Goal: Task Accomplishment & Management: Use online tool/utility

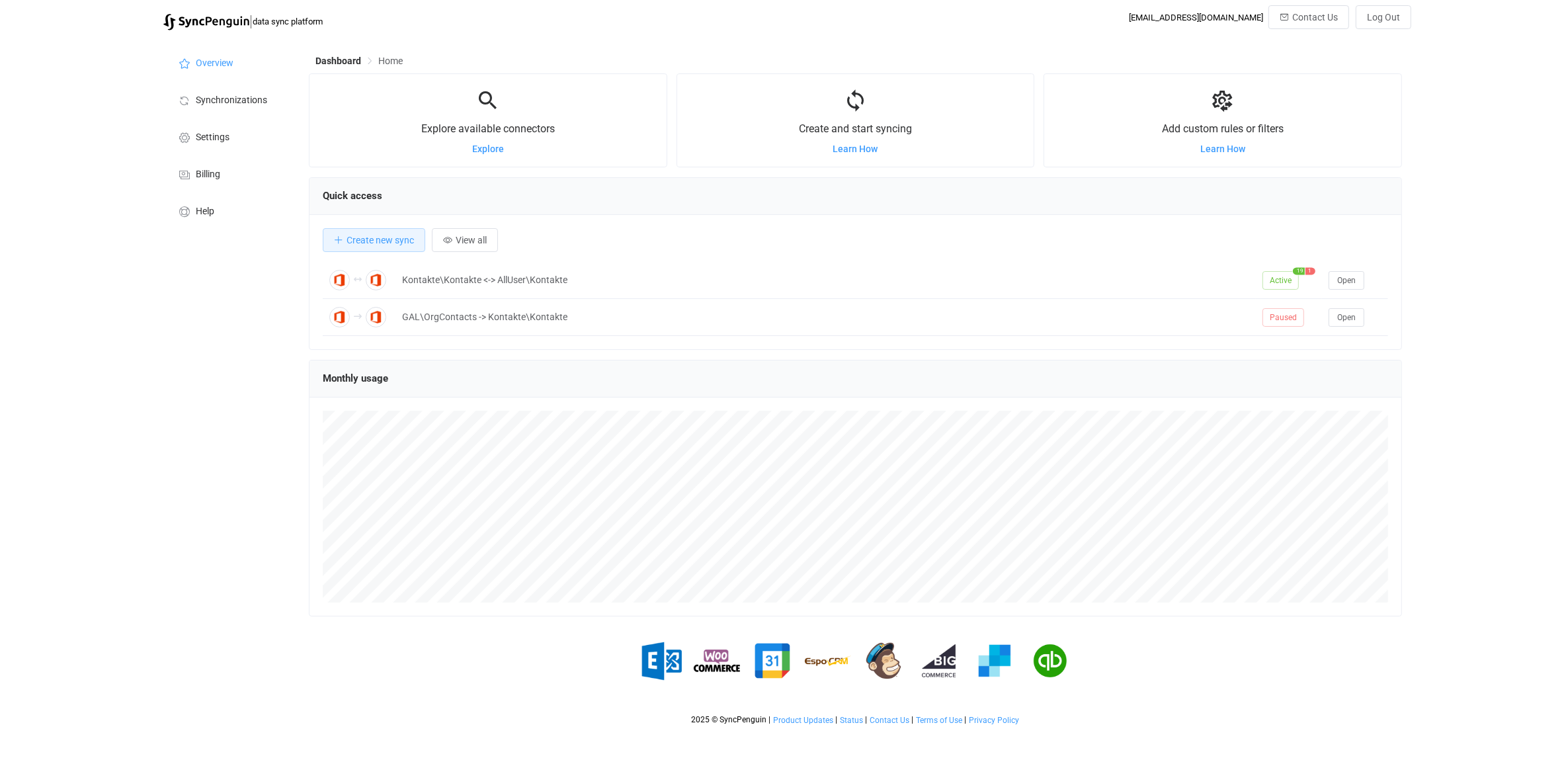
scroll to position [257, 1093]
click at [222, 104] on span "Synchronizations" at bounding box center [231, 100] width 71 height 10
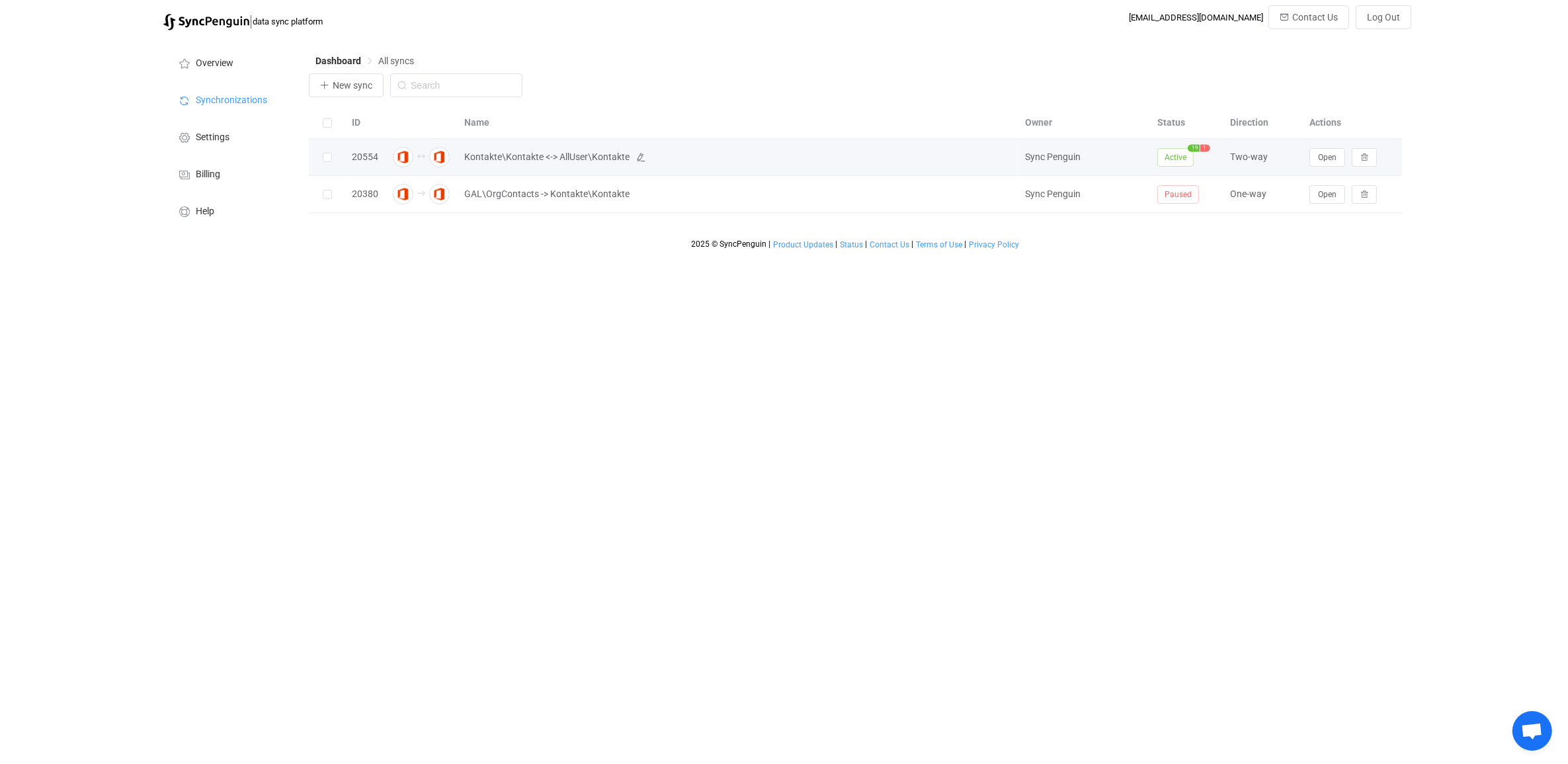
click at [579, 154] on span "Kontakte\Kontakte <-> AllUser\Kontakte" at bounding box center [546, 157] width 165 height 15
click at [1329, 159] on span "Open" at bounding box center [1327, 157] width 18 height 10
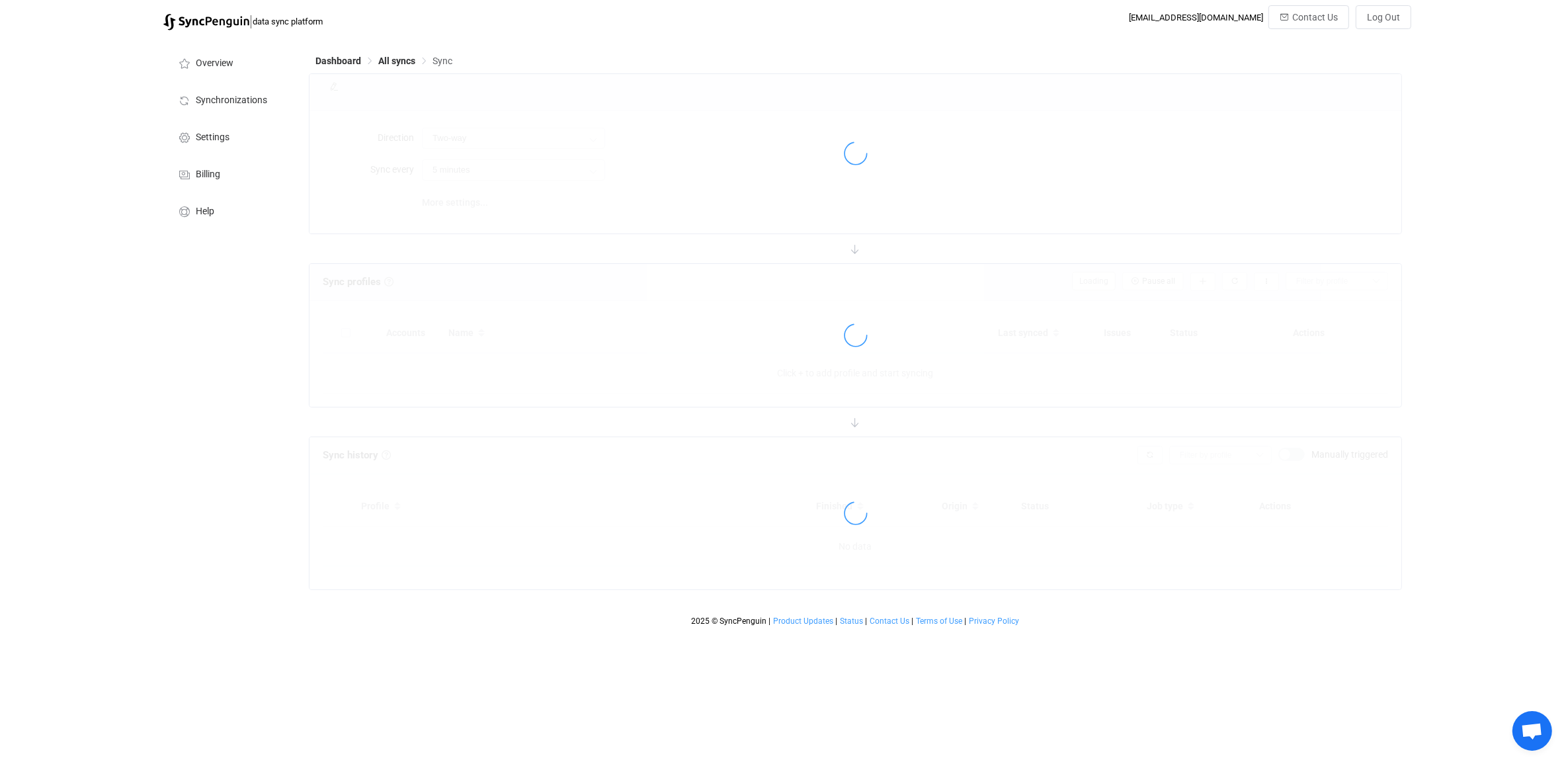
type input "10 minutes"
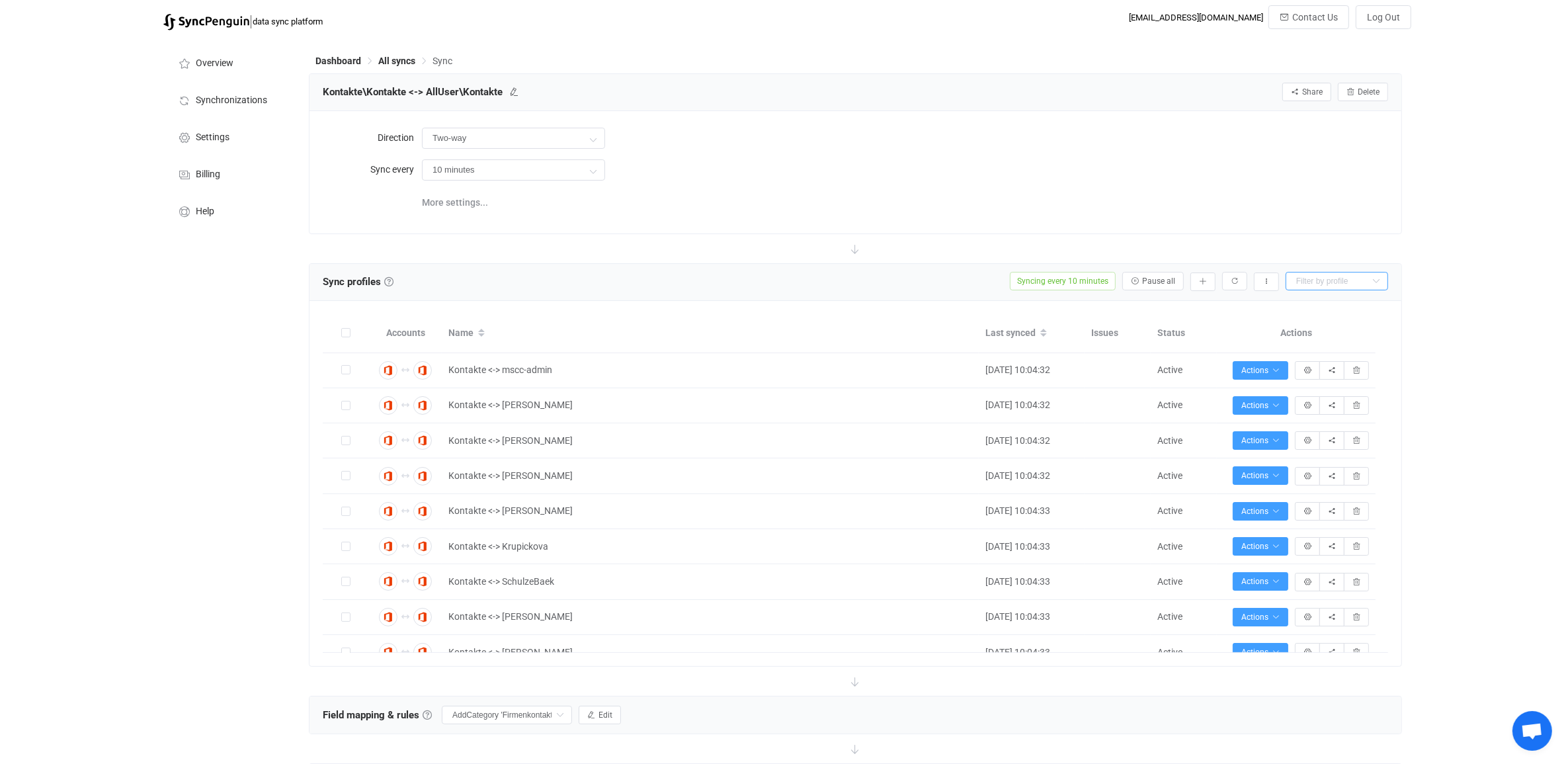
click at [1360, 278] on input "text" at bounding box center [1336, 281] width 102 height 18
click at [1473, 270] on div "| data sync platform [EMAIL_ADDRESS][DOMAIN_NAME] Contact Us Log Out Overview S…" at bounding box center [784, 646] width 1568 height 1282
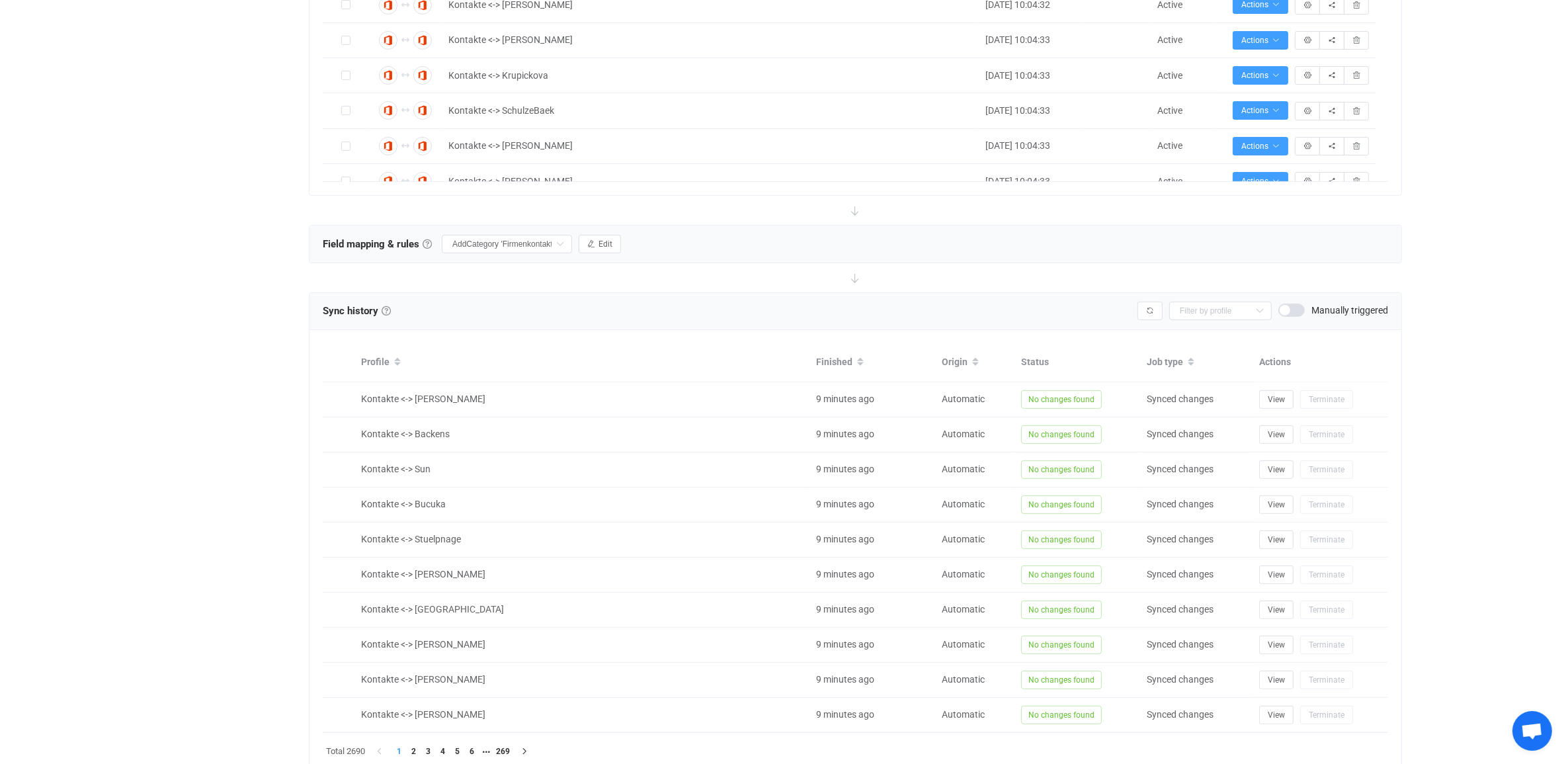
scroll to position [529, 0]
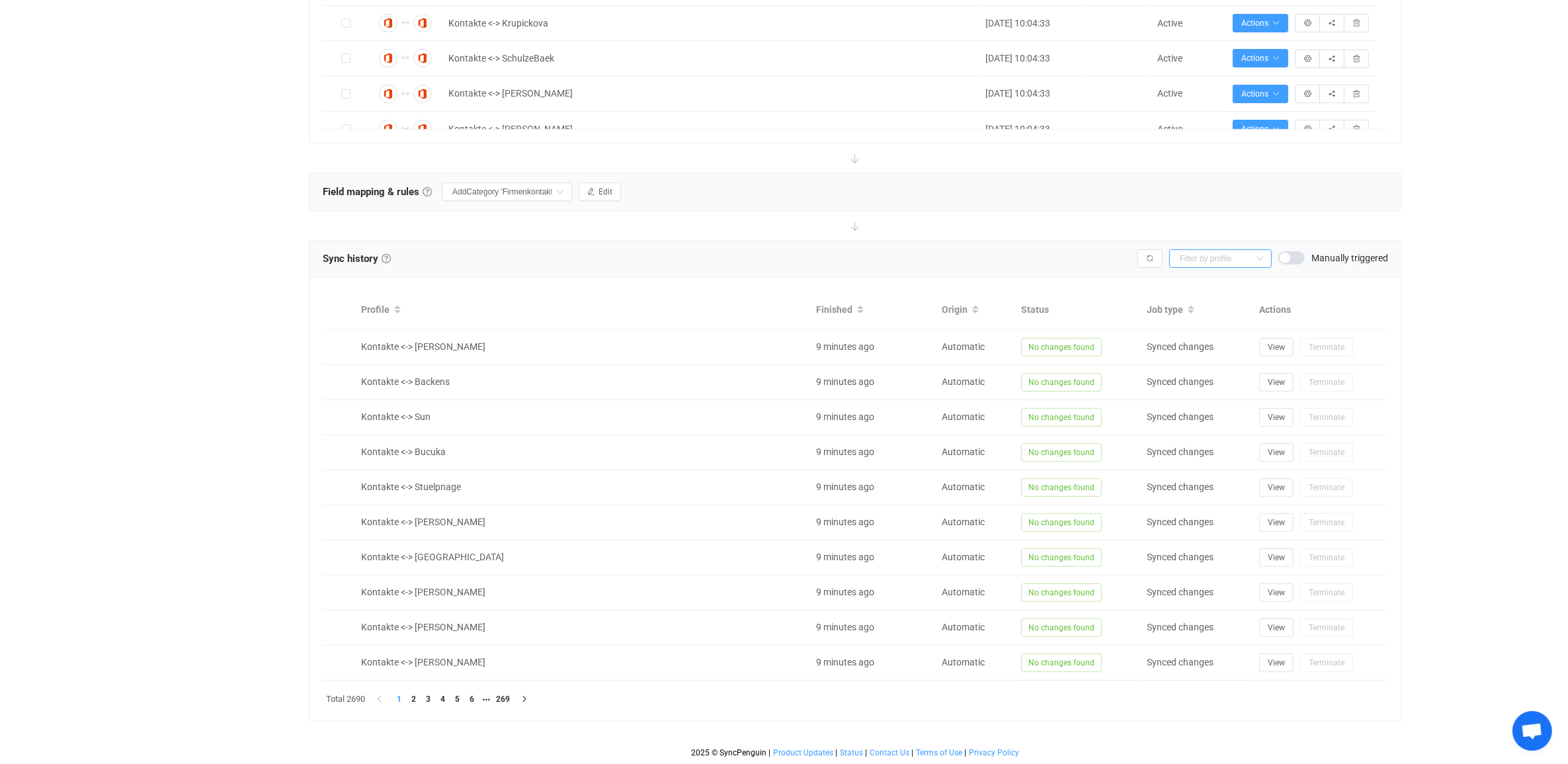
click at [1247, 257] on input "text" at bounding box center [1220, 258] width 102 height 18
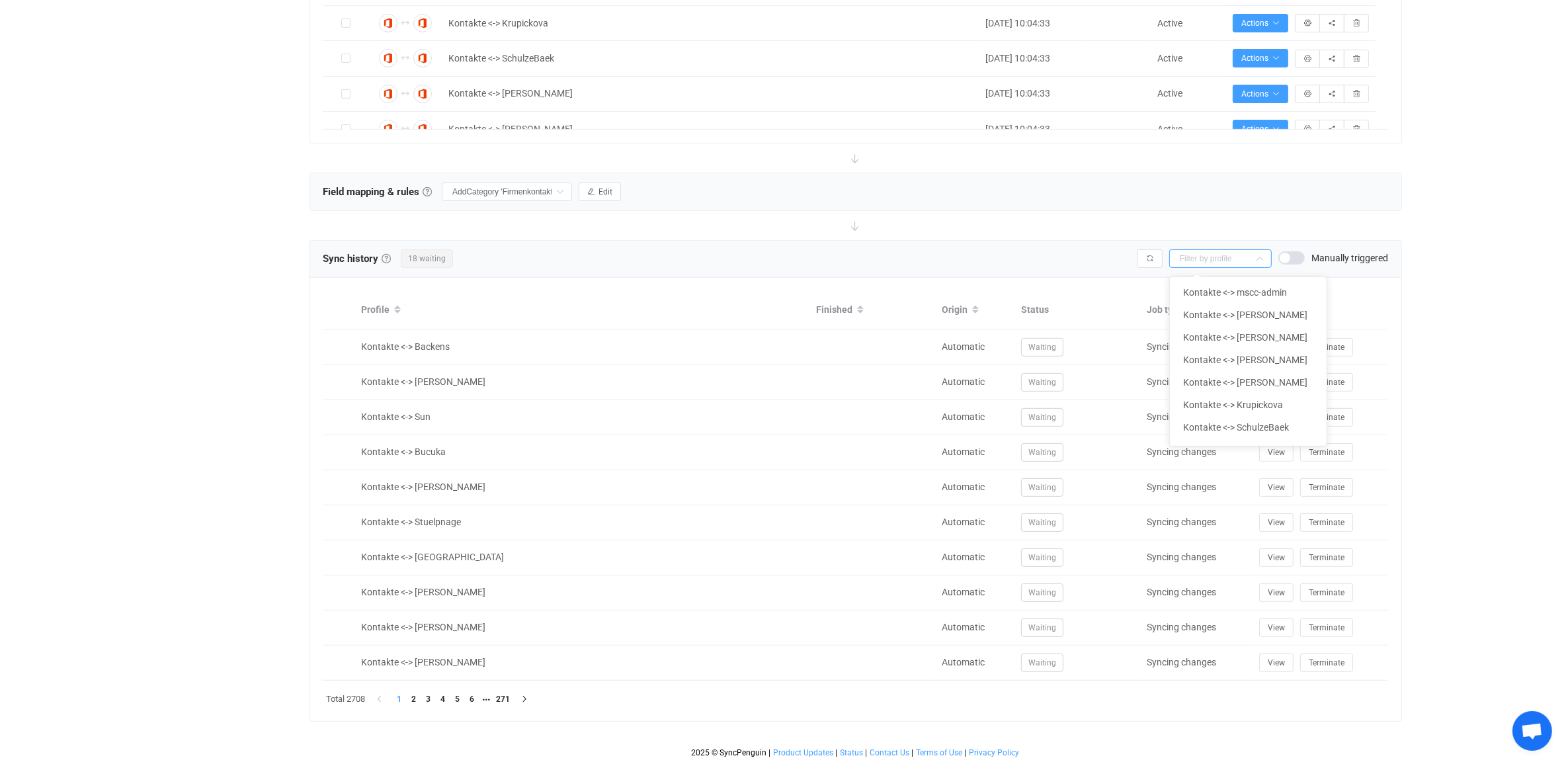
click at [1250, 251] on input "text" at bounding box center [1220, 258] width 102 height 18
click at [857, 310] on icon at bounding box center [860, 313] width 7 height 7
click at [858, 310] on icon at bounding box center [860, 313] width 7 height 7
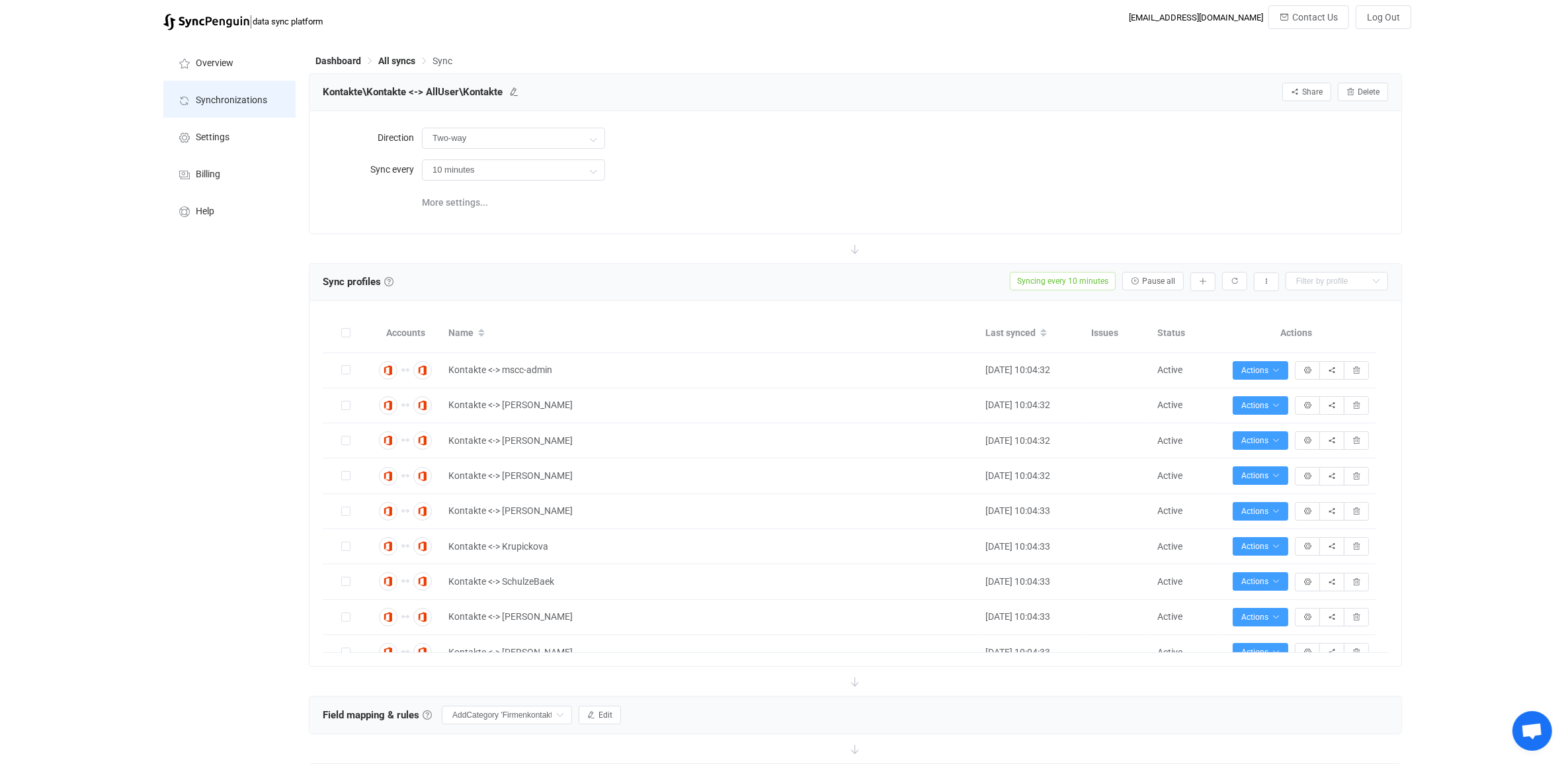
click at [216, 95] on span "Synchronizations" at bounding box center [231, 100] width 71 height 10
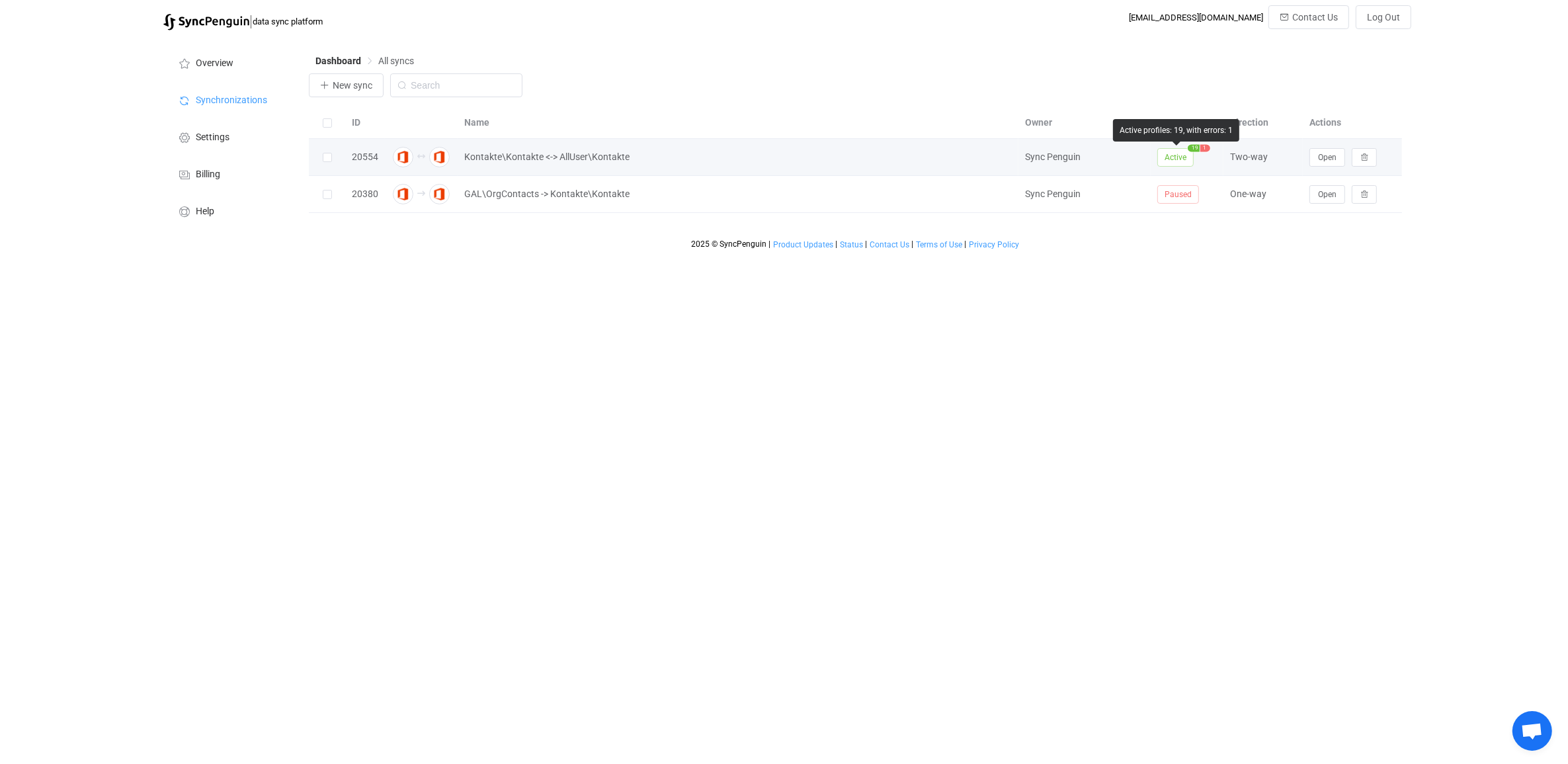
click at [1204, 146] on span "1" at bounding box center [1205, 148] width 10 height 7
click at [1321, 160] on span "Open" at bounding box center [1327, 157] width 18 height 10
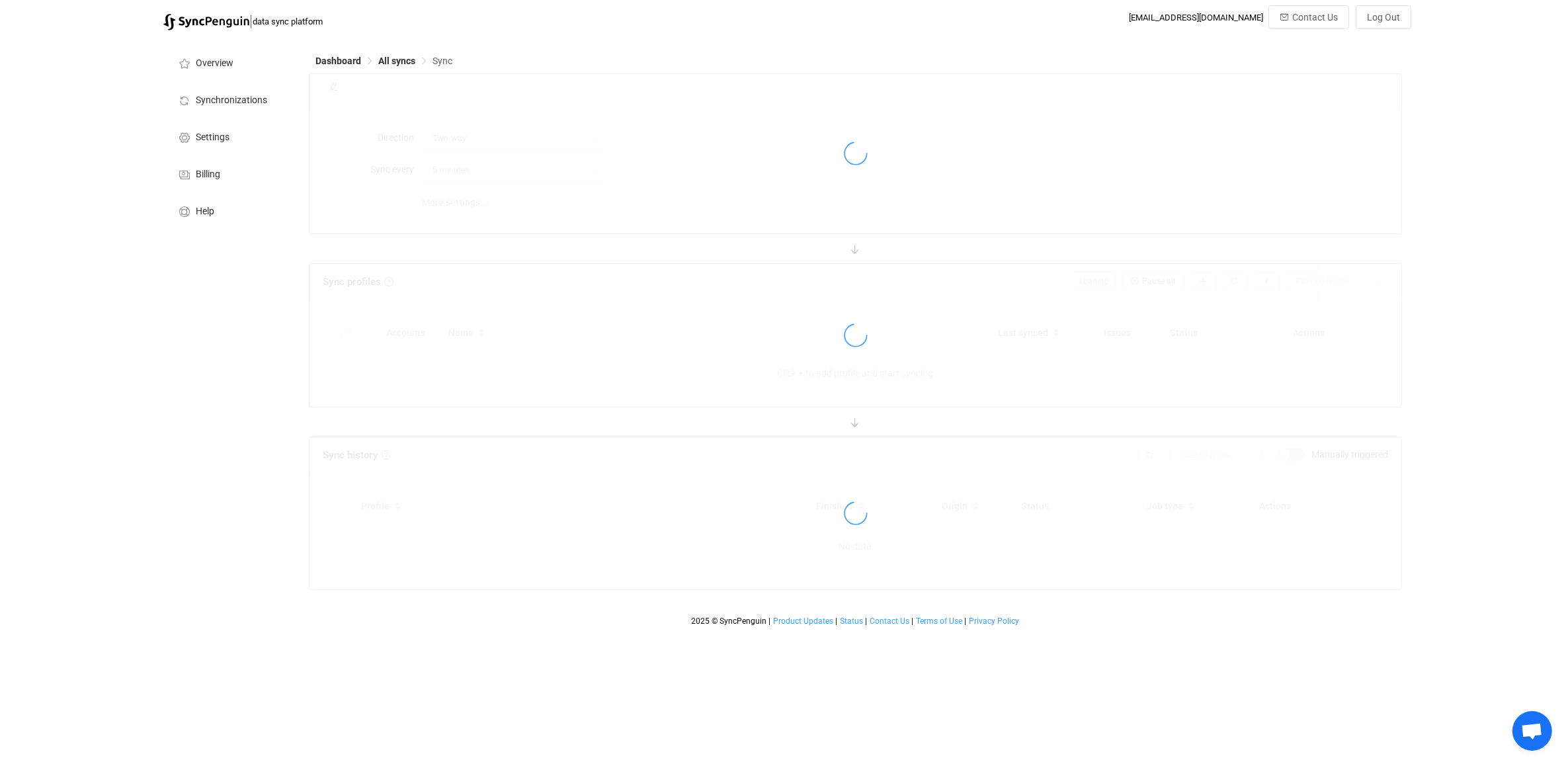
type input "10 minutes"
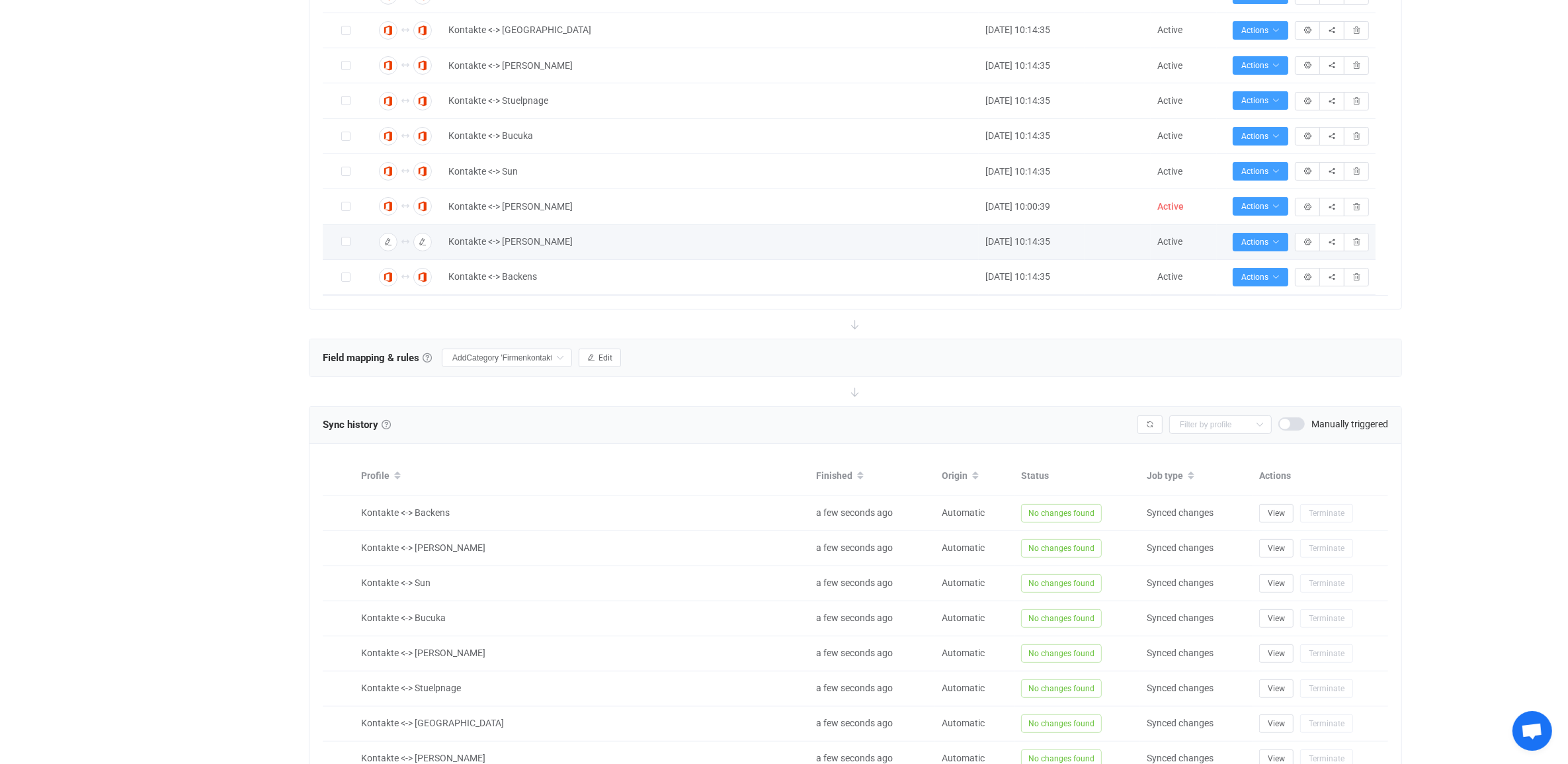
scroll to position [331, 0]
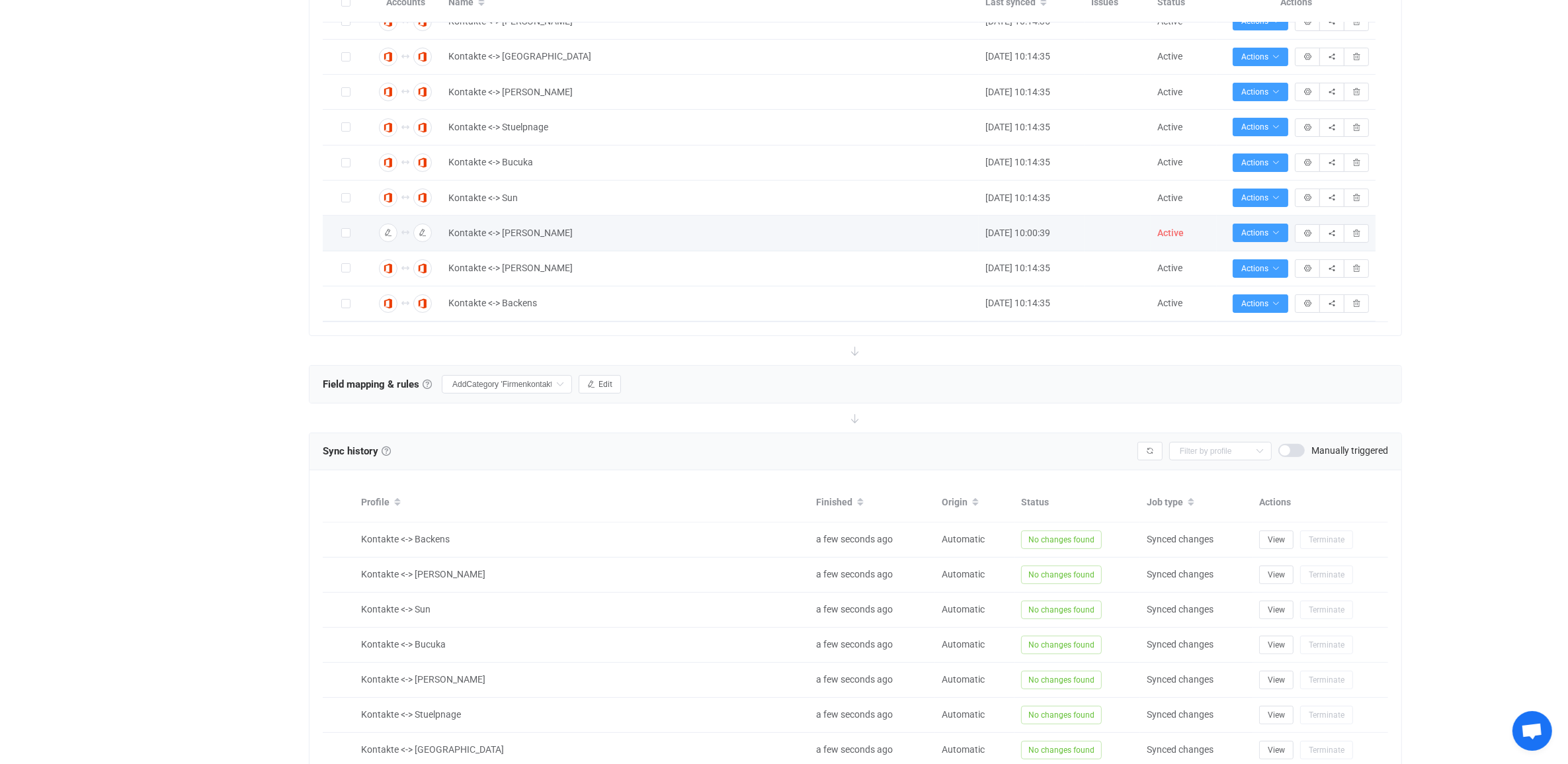
click at [1166, 235] on span "Active" at bounding box center [1171, 232] width 26 height 10
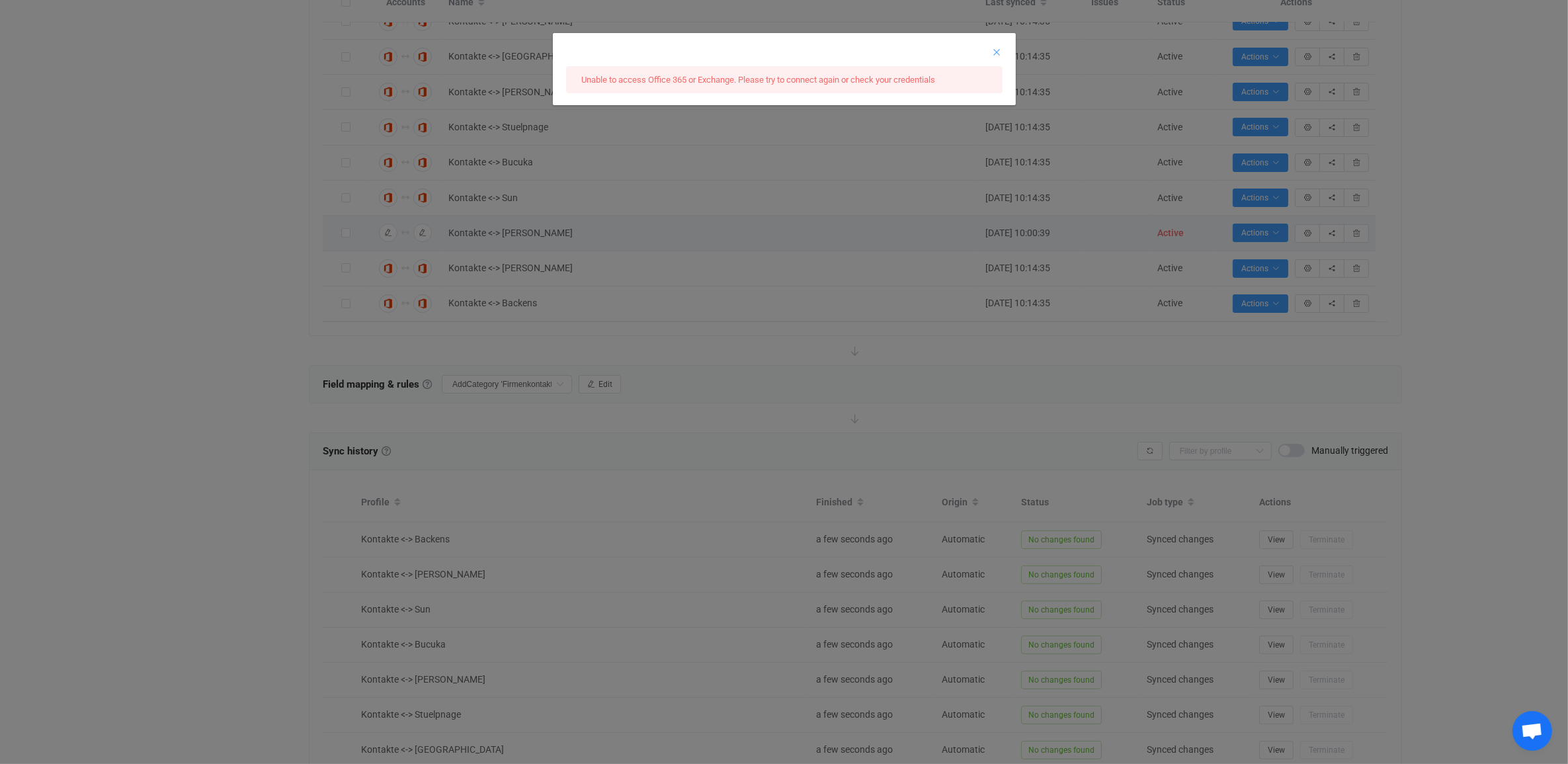
click at [997, 51] on icon "Close" at bounding box center [997, 52] width 10 height 10
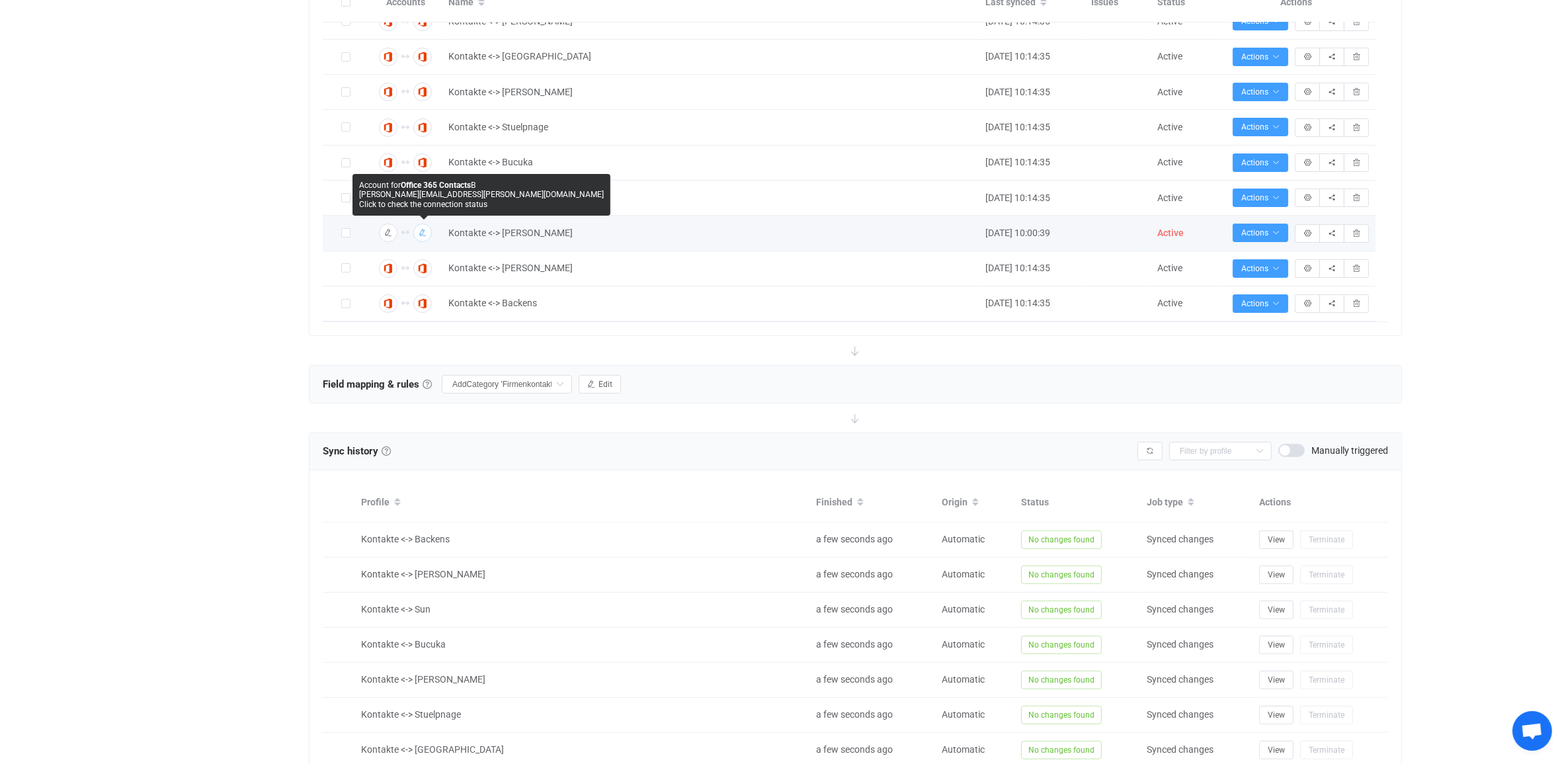
click at [421, 233] on icon "button" at bounding box center [422, 232] width 8 height 8
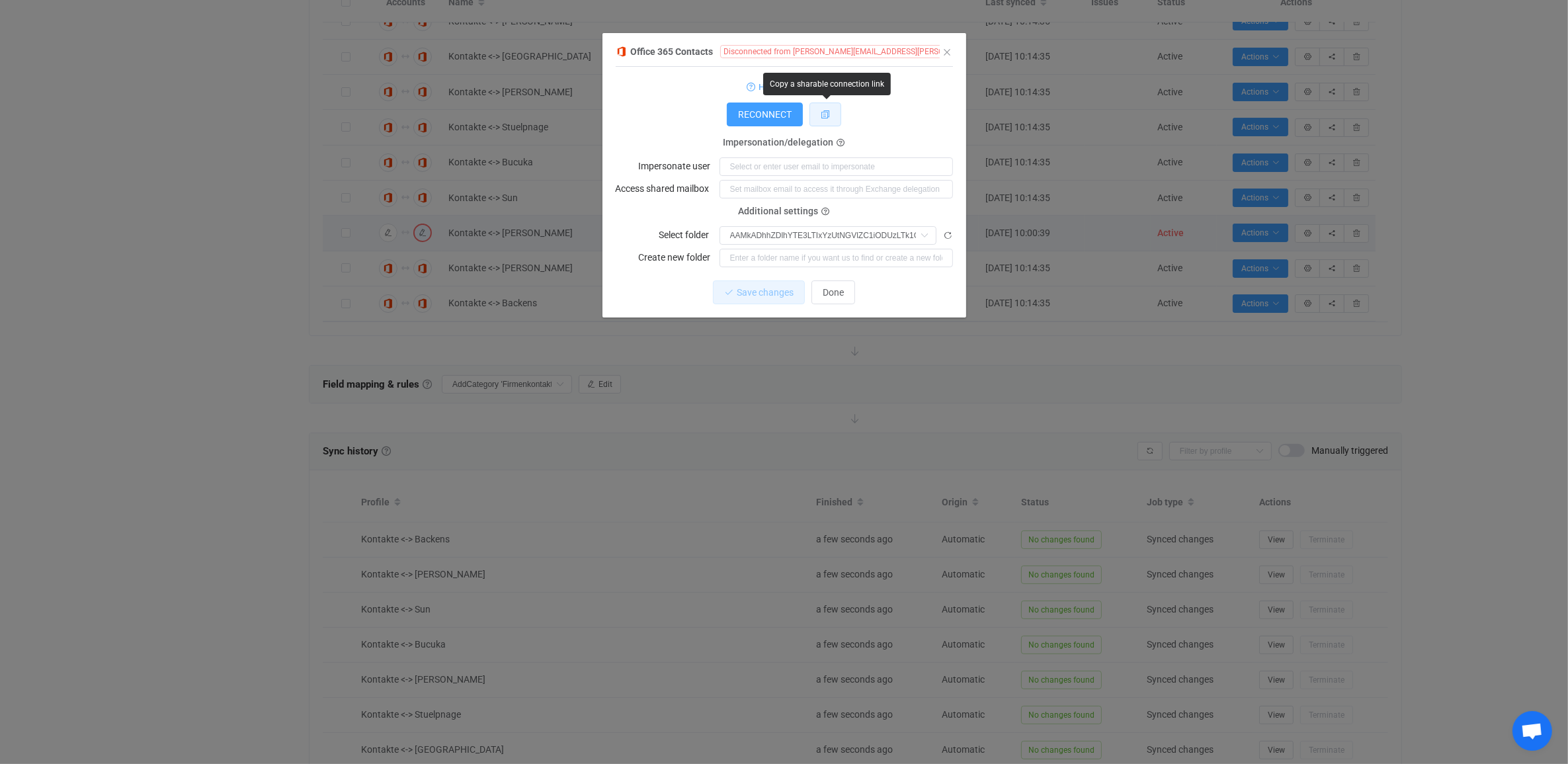
click at [828, 120] on button "dialog" at bounding box center [825, 114] width 32 height 24
click at [875, 44] on div "Office 365 Contacts Disconnected from [PERSON_NAME][EMAIL_ADDRESS][PERSON_NAME]…" at bounding box center [777, 51] width 324 height 16
click at [1046, 48] on icon "dialog" at bounding box center [1050, 51] width 10 height 10
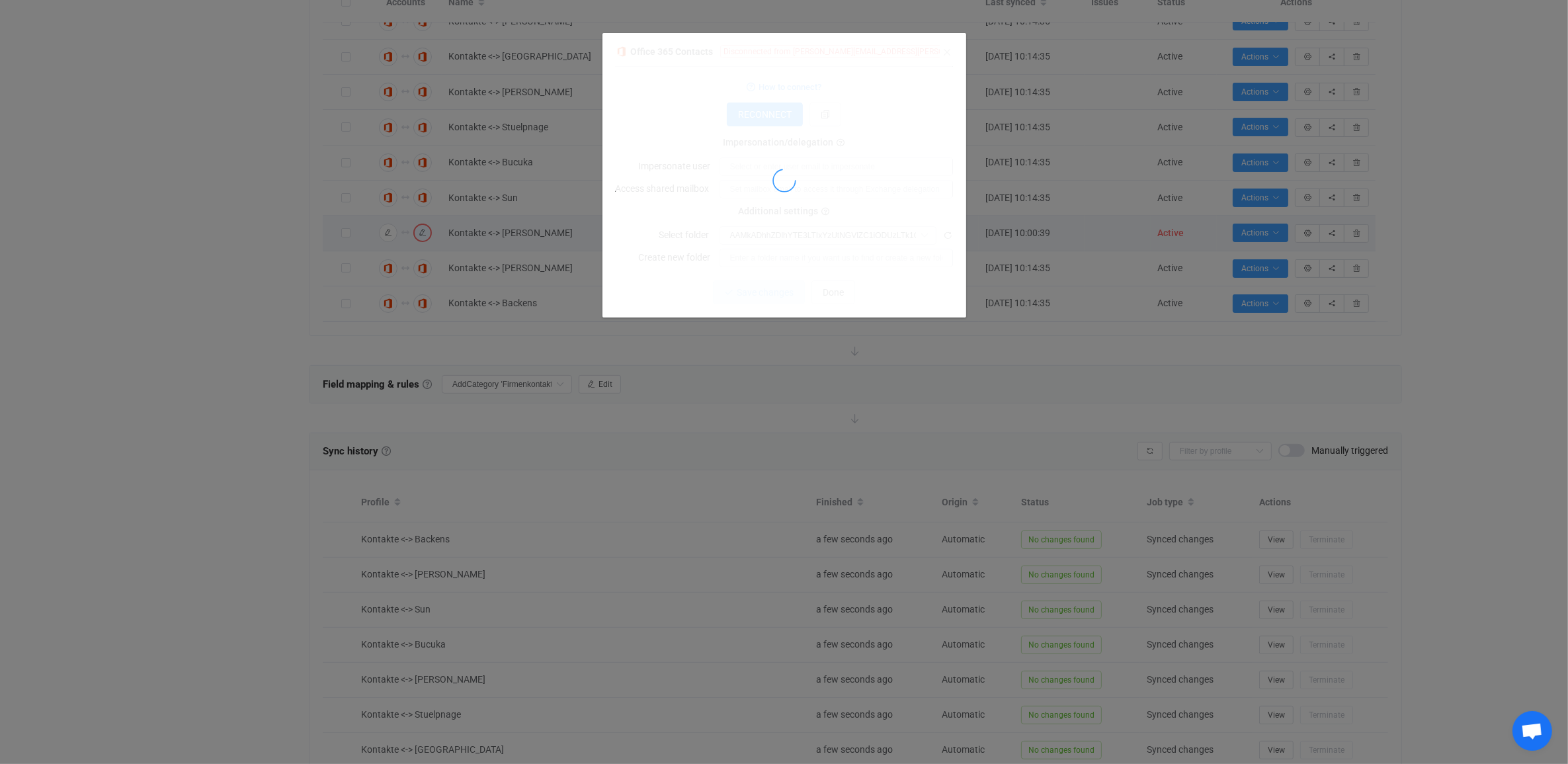
type input "Kontakte"
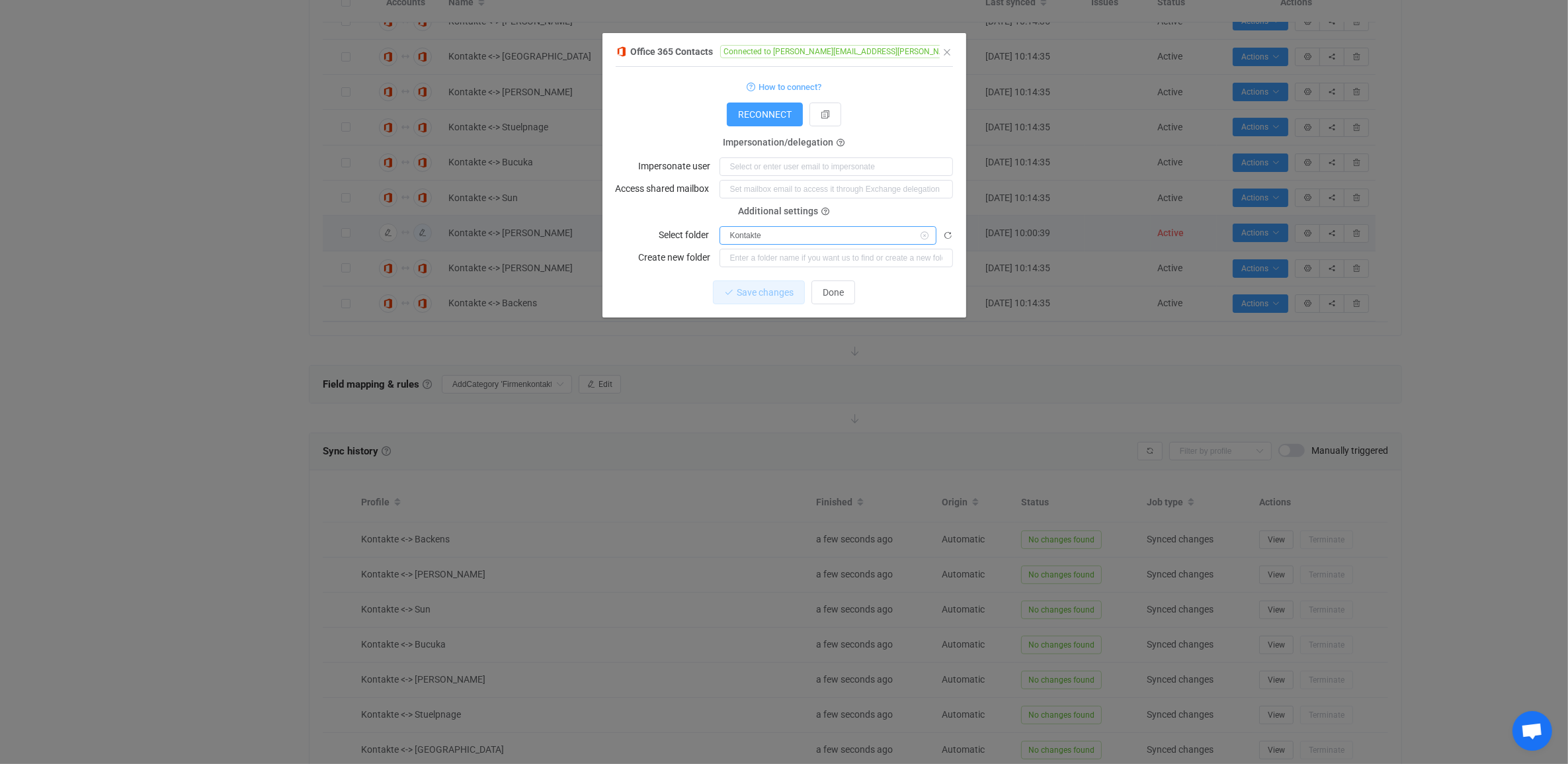
click at [779, 235] on input "Kontakte" at bounding box center [827, 235] width 217 height 18
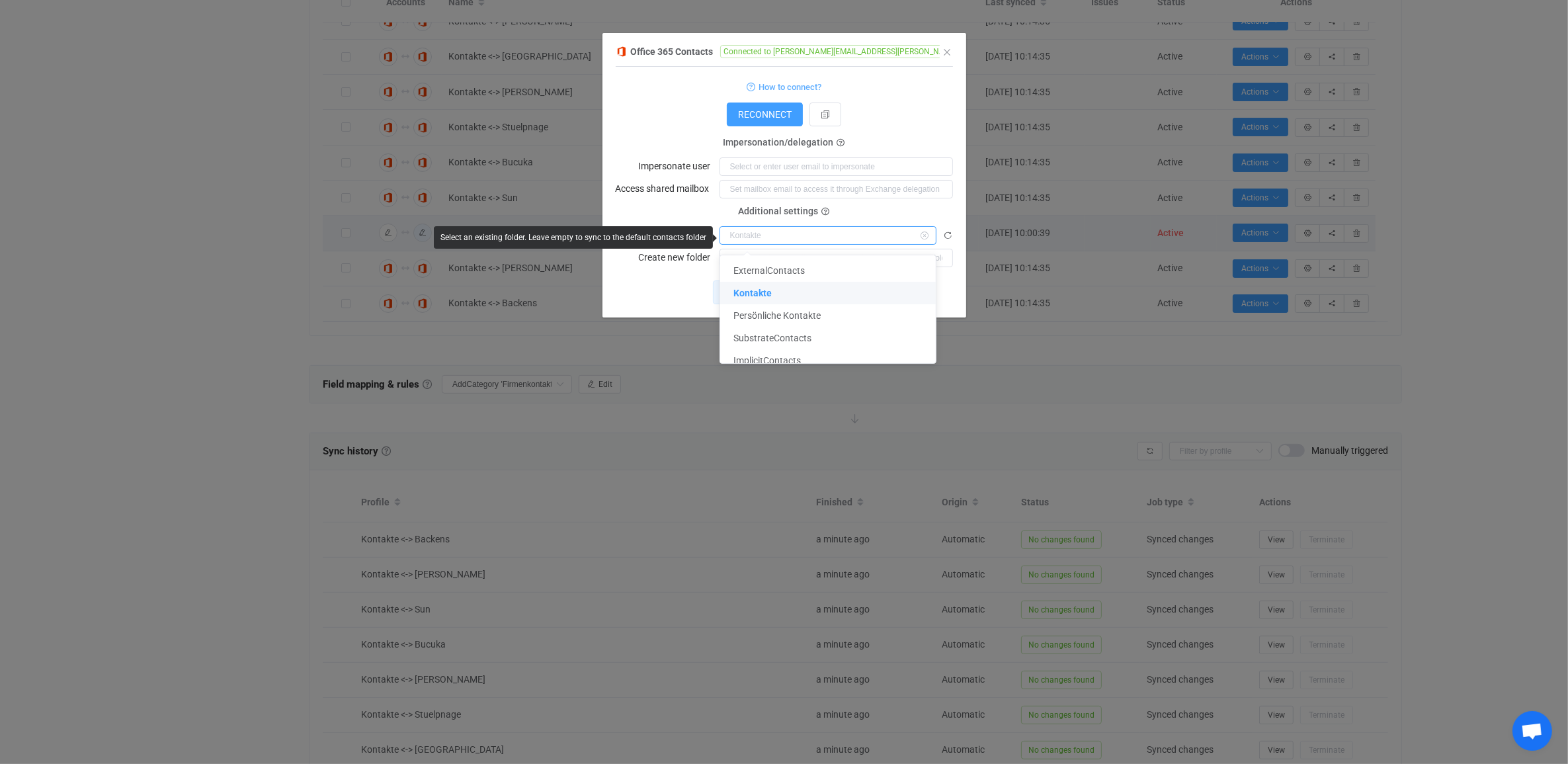
click at [779, 235] on input "dialog" at bounding box center [827, 235] width 217 height 18
type input "Kontakte"
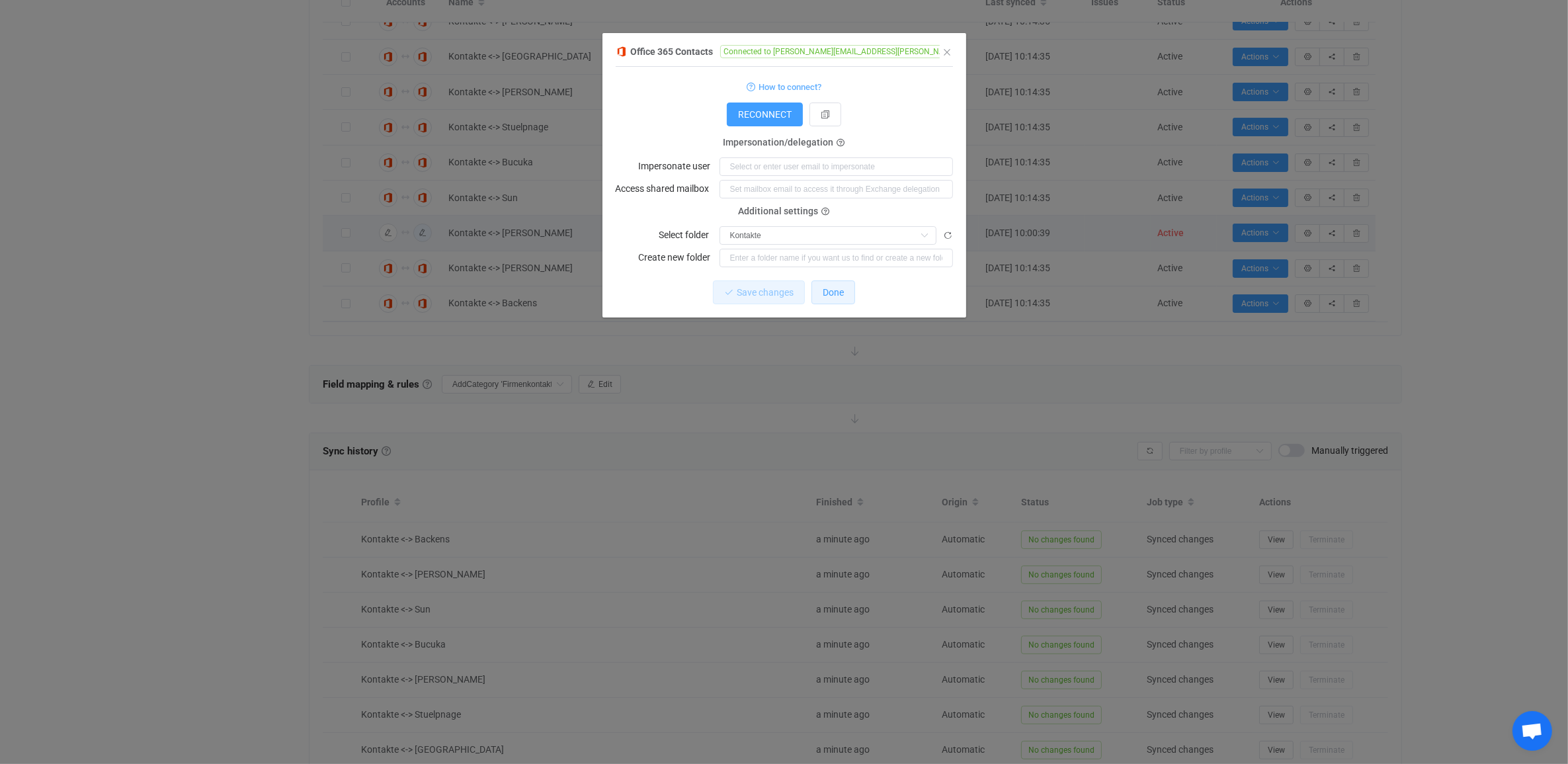
click at [841, 298] on span "Done" at bounding box center [833, 292] width 21 height 10
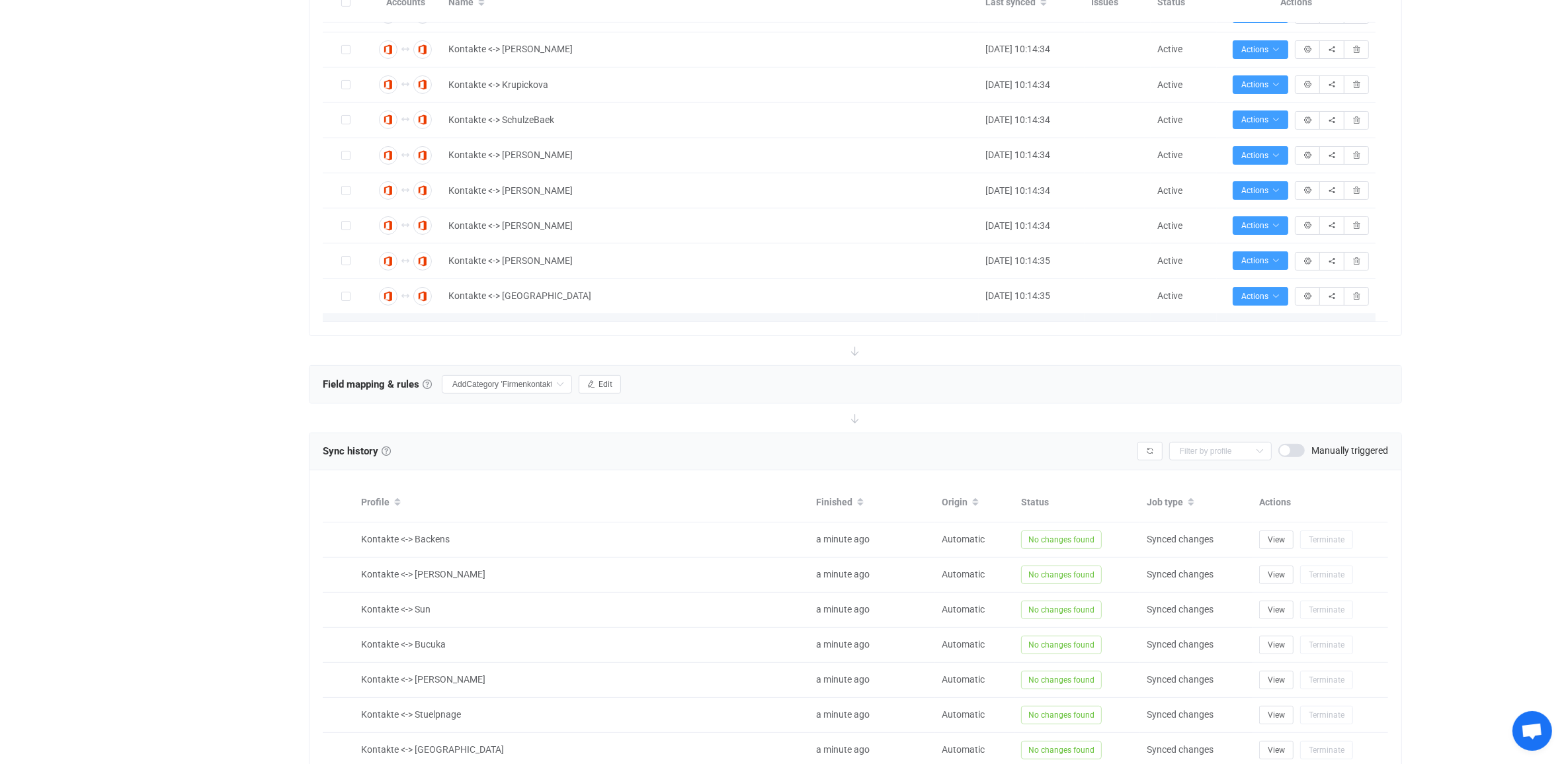
scroll to position [379, 0]
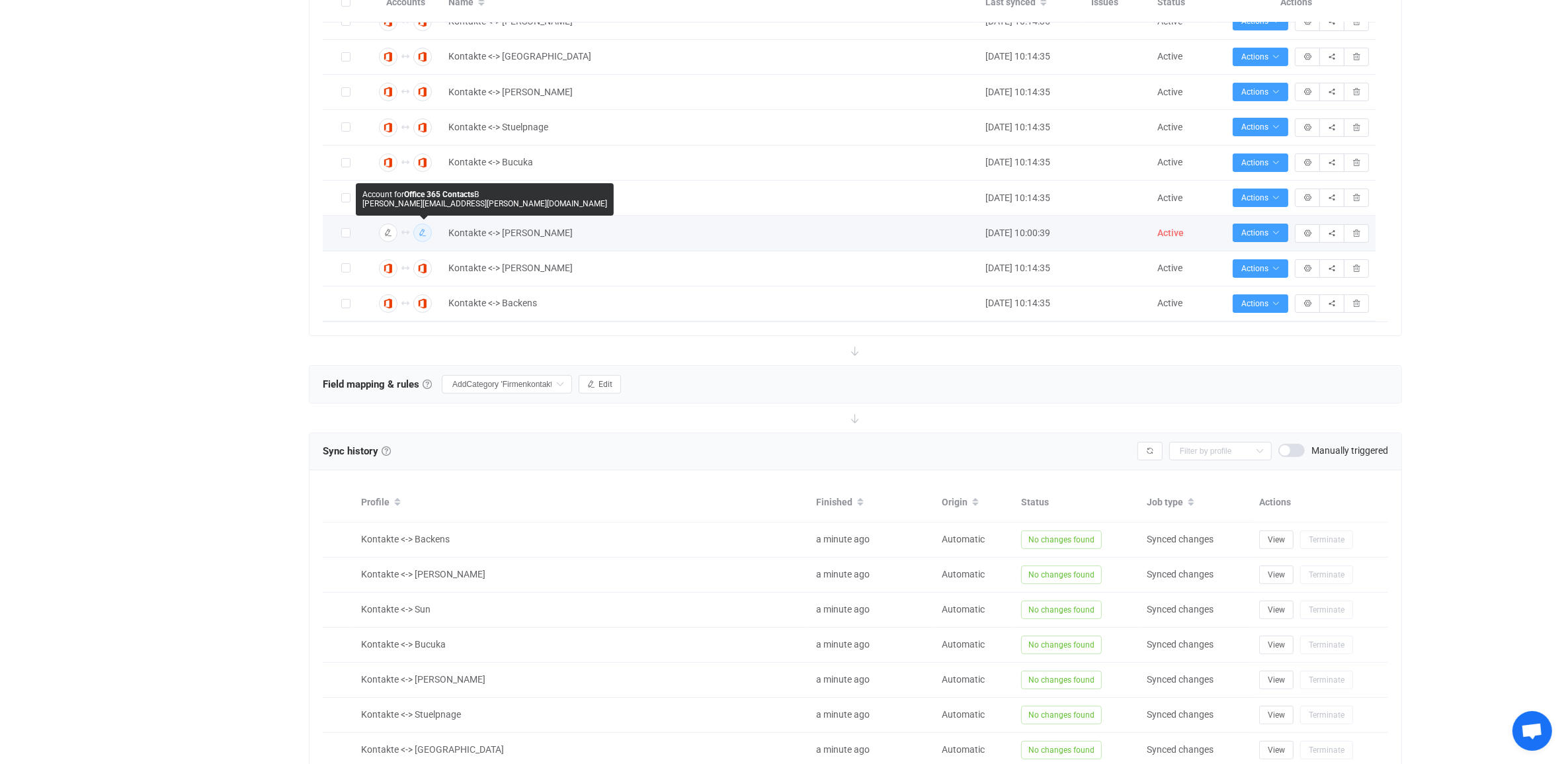
click at [420, 229] on icon "button" at bounding box center [422, 232] width 8 height 8
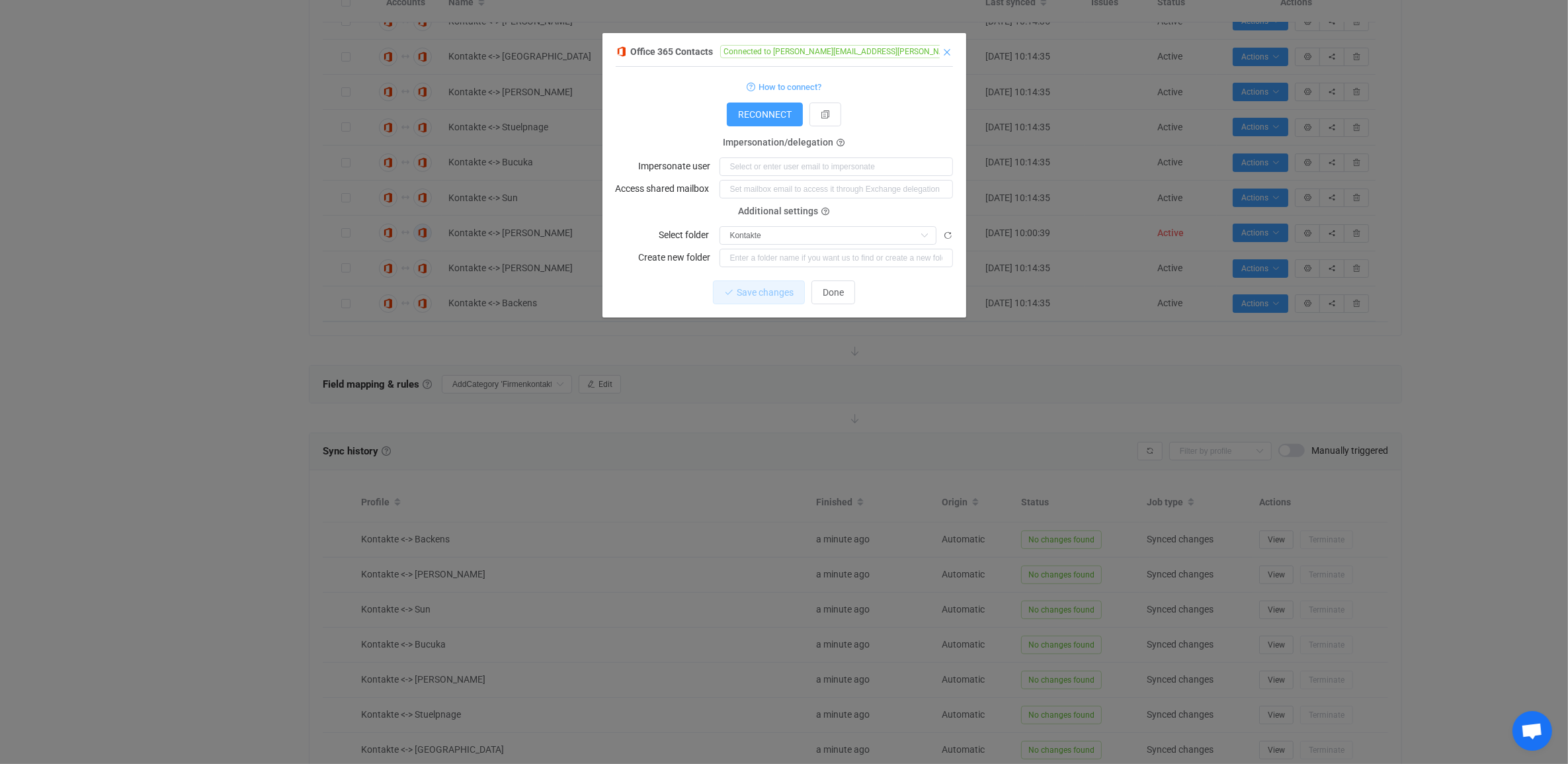
click at [948, 51] on icon "Close" at bounding box center [947, 52] width 10 height 10
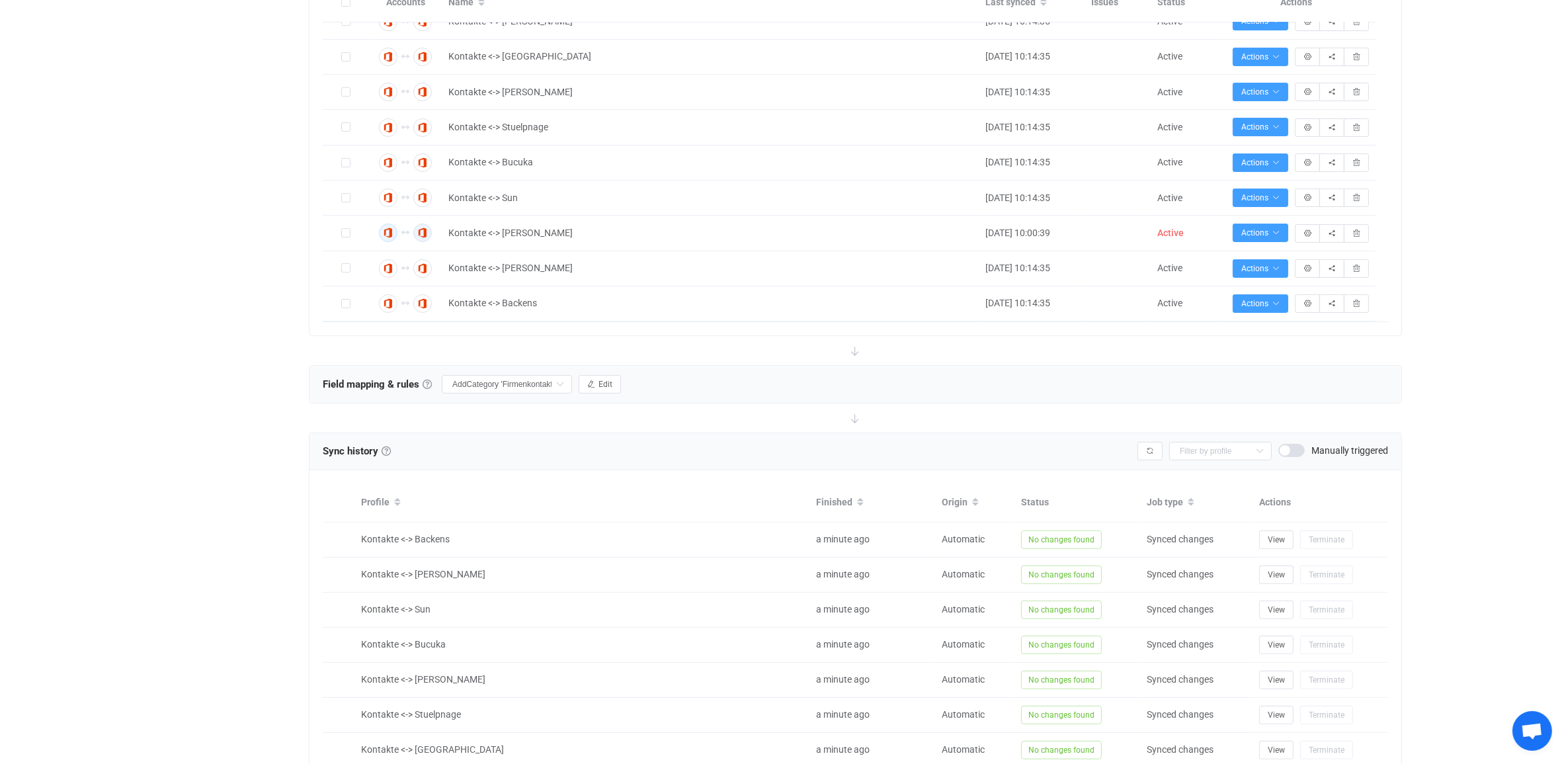
click at [391, 236] on icon "button" at bounding box center [388, 232] width 8 height 8
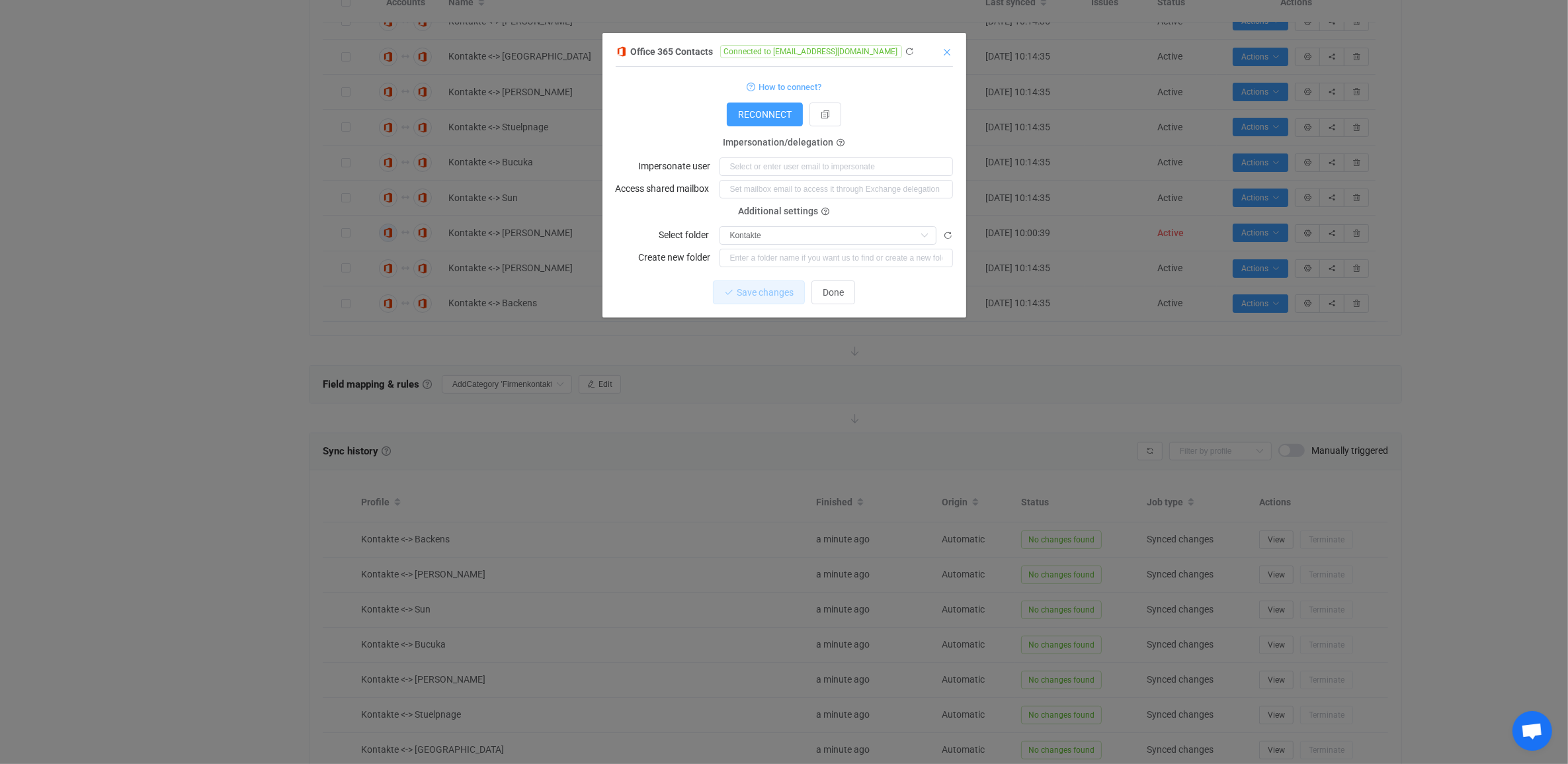
click at [948, 50] on icon "Close" at bounding box center [947, 52] width 10 height 10
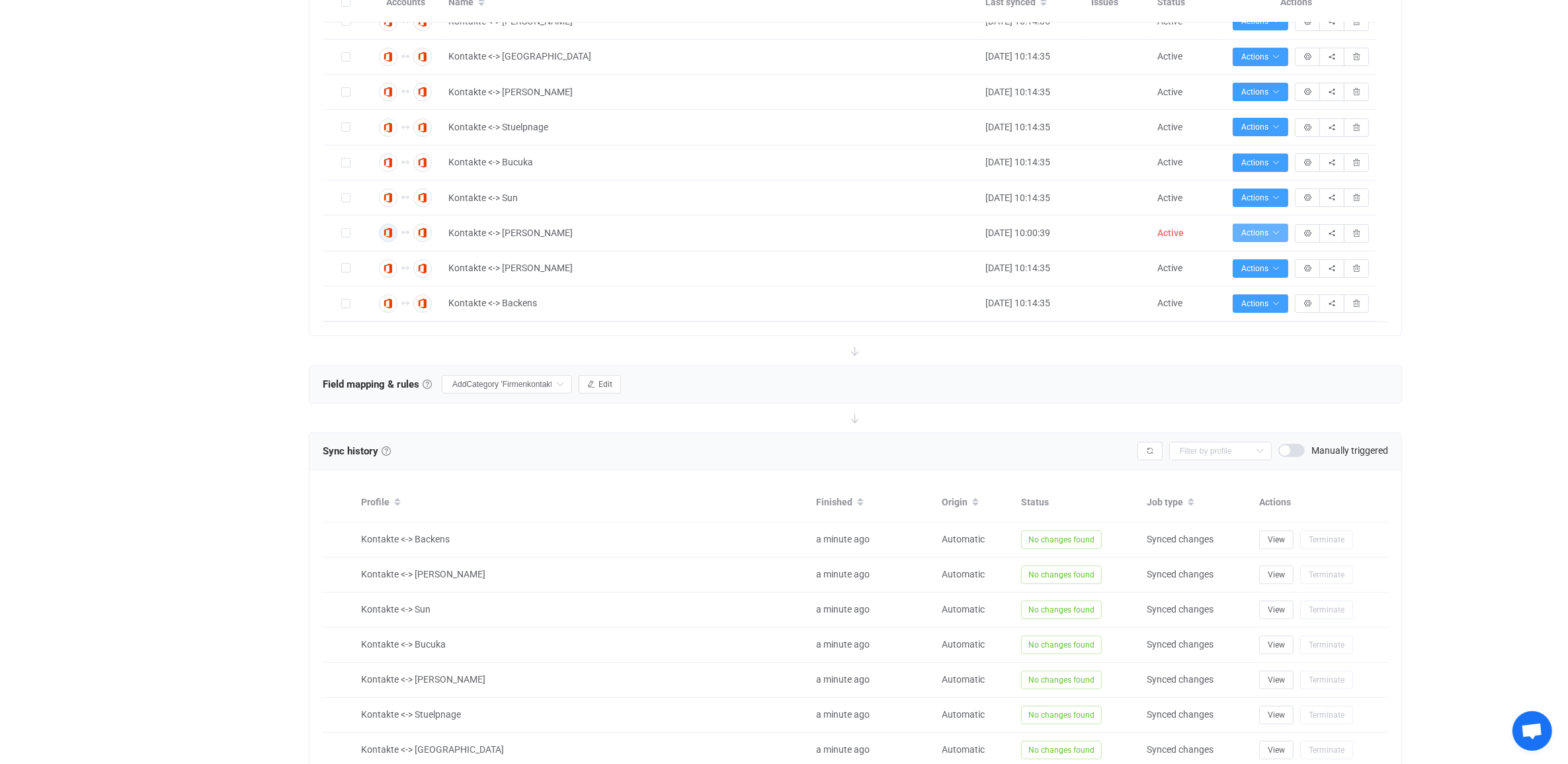
click at [1286, 228] on button "Actions" at bounding box center [1261, 232] width 56 height 18
click at [1266, 271] on li "Restart syncing…" at bounding box center [1223, 269] width 121 height 24
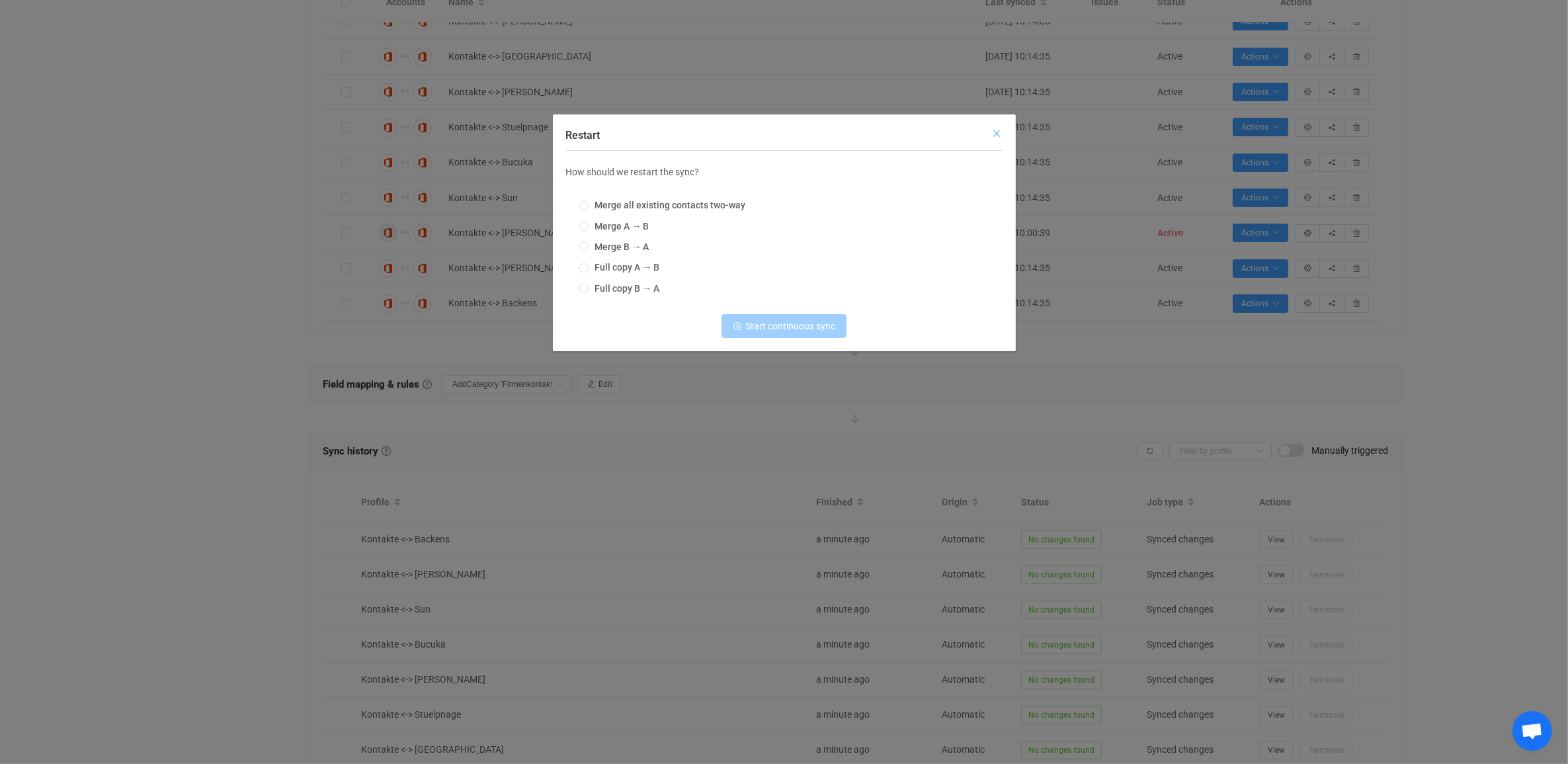
click at [997, 132] on icon "Close" at bounding box center [997, 133] width 10 height 10
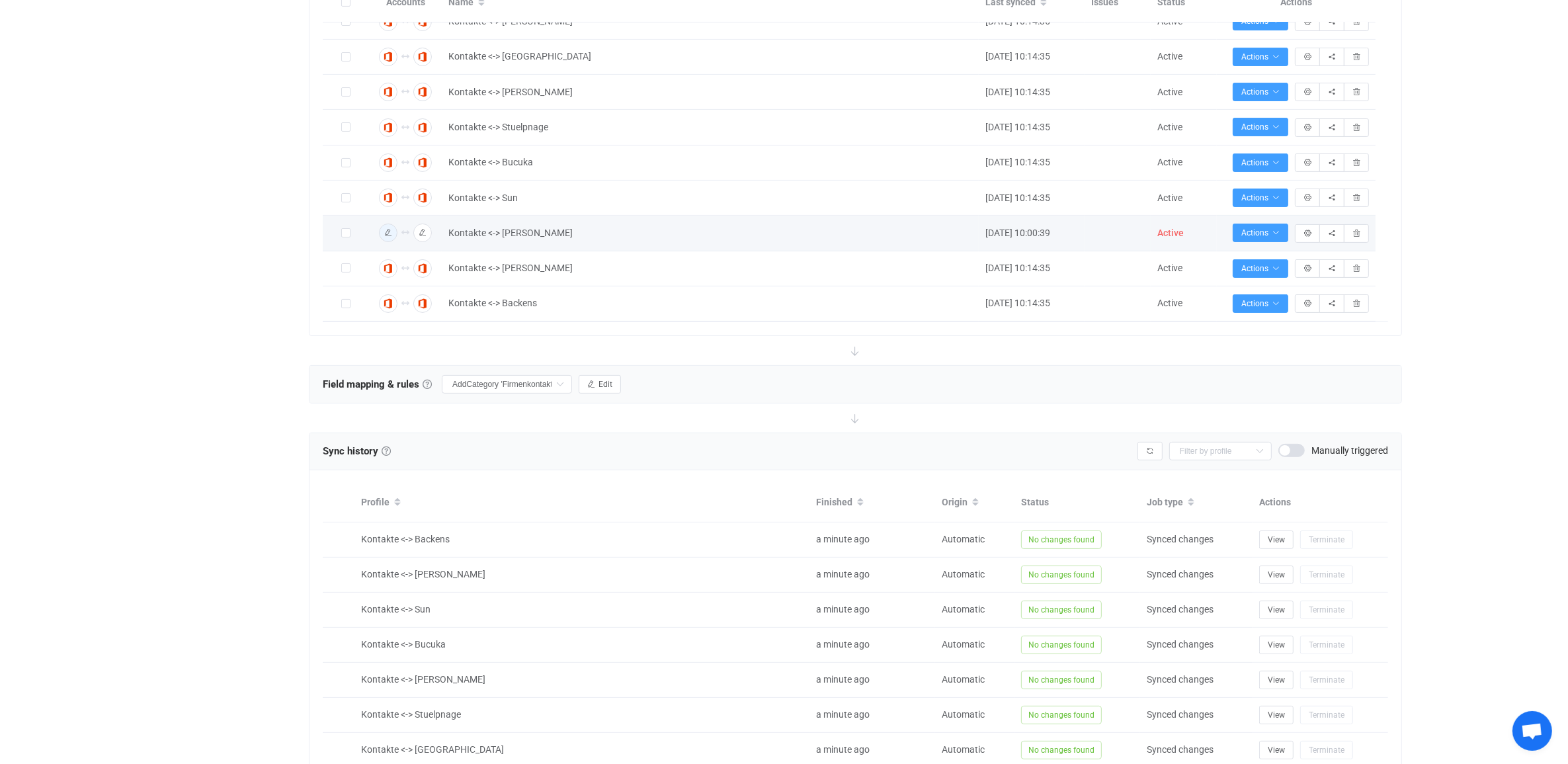
click at [1171, 235] on span "Active" at bounding box center [1171, 232] width 26 height 10
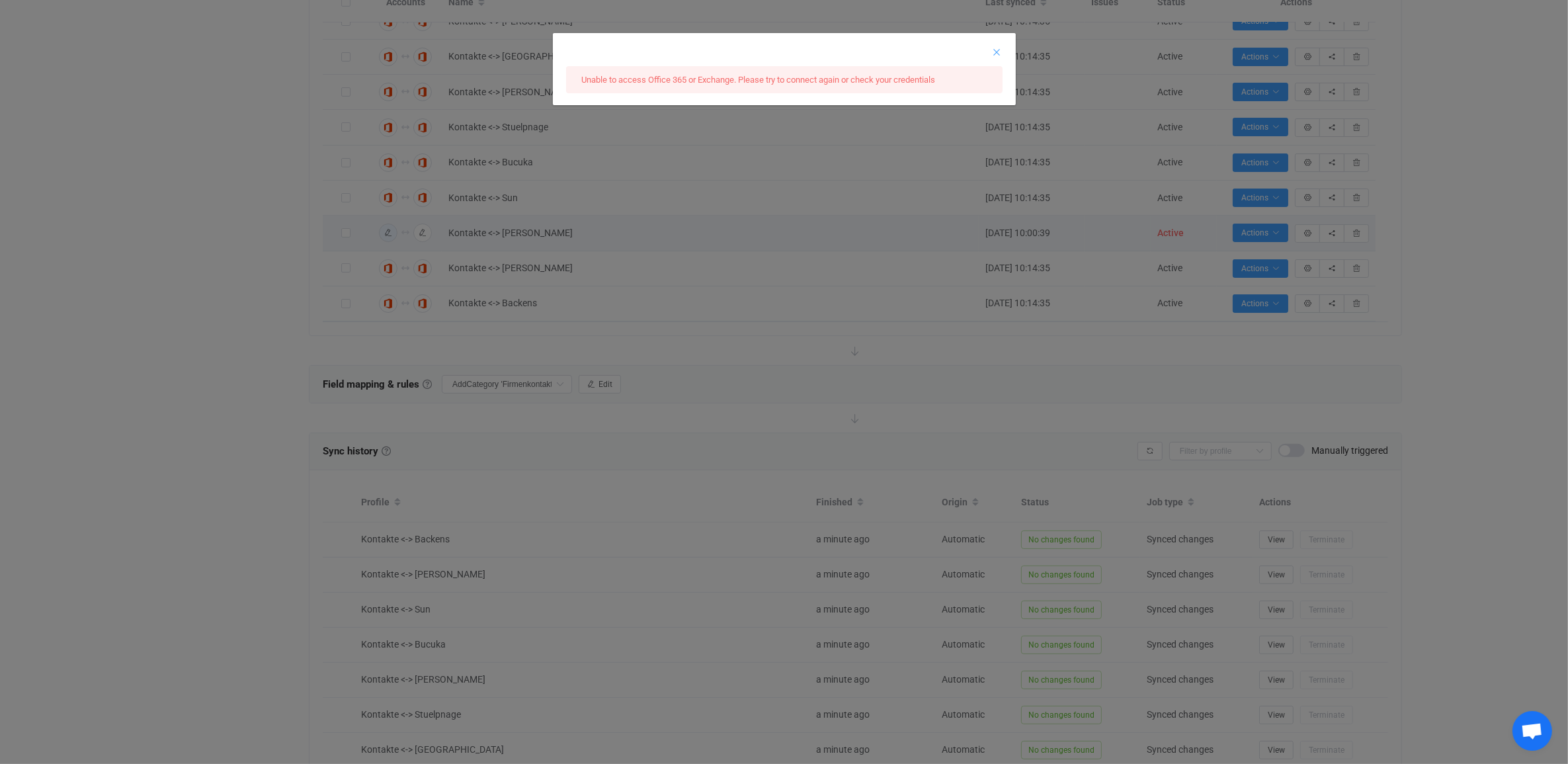
click at [997, 51] on icon "Close" at bounding box center [997, 52] width 10 height 10
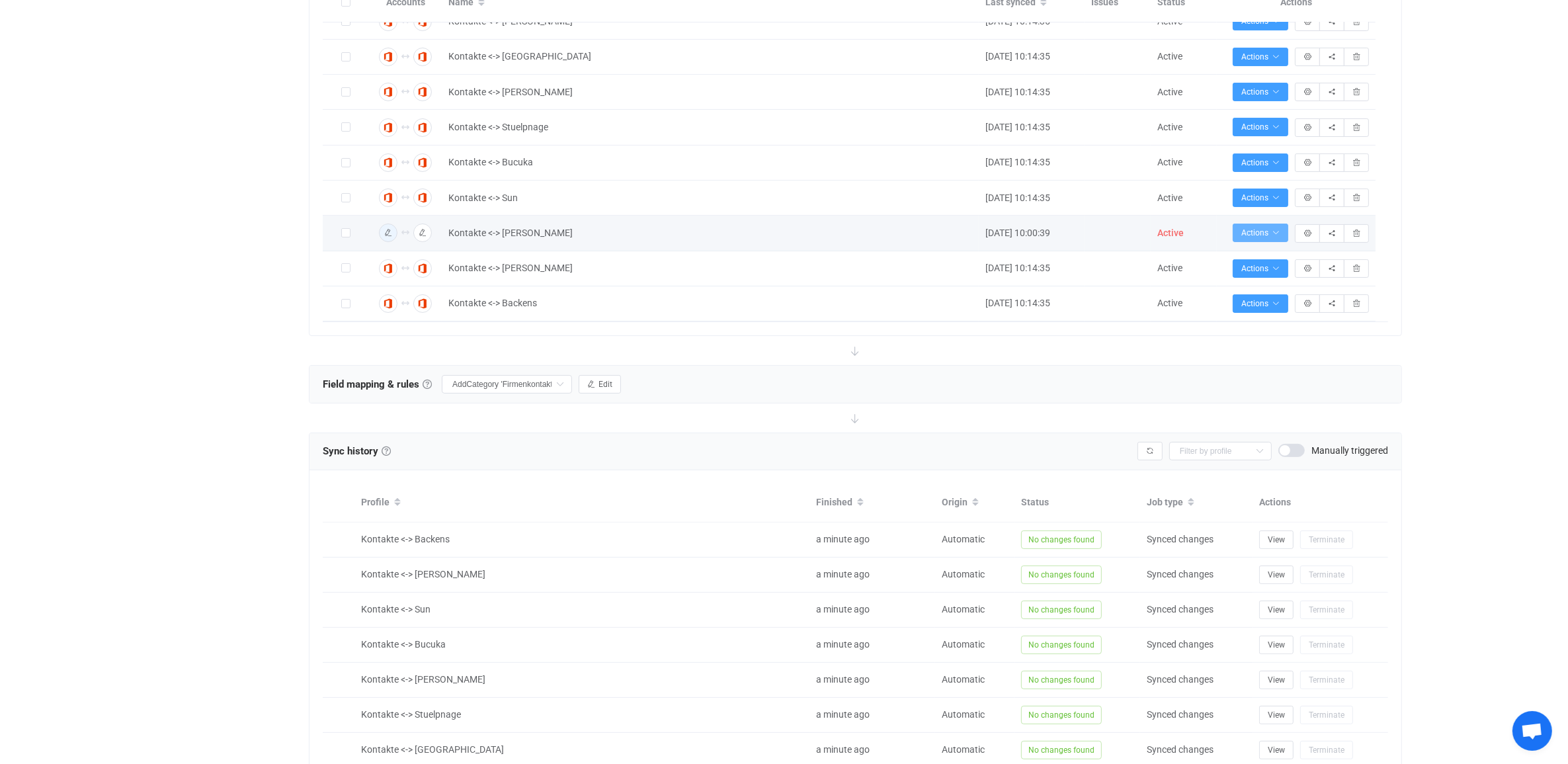
click at [1270, 237] on button "Actions" at bounding box center [1261, 232] width 56 height 18
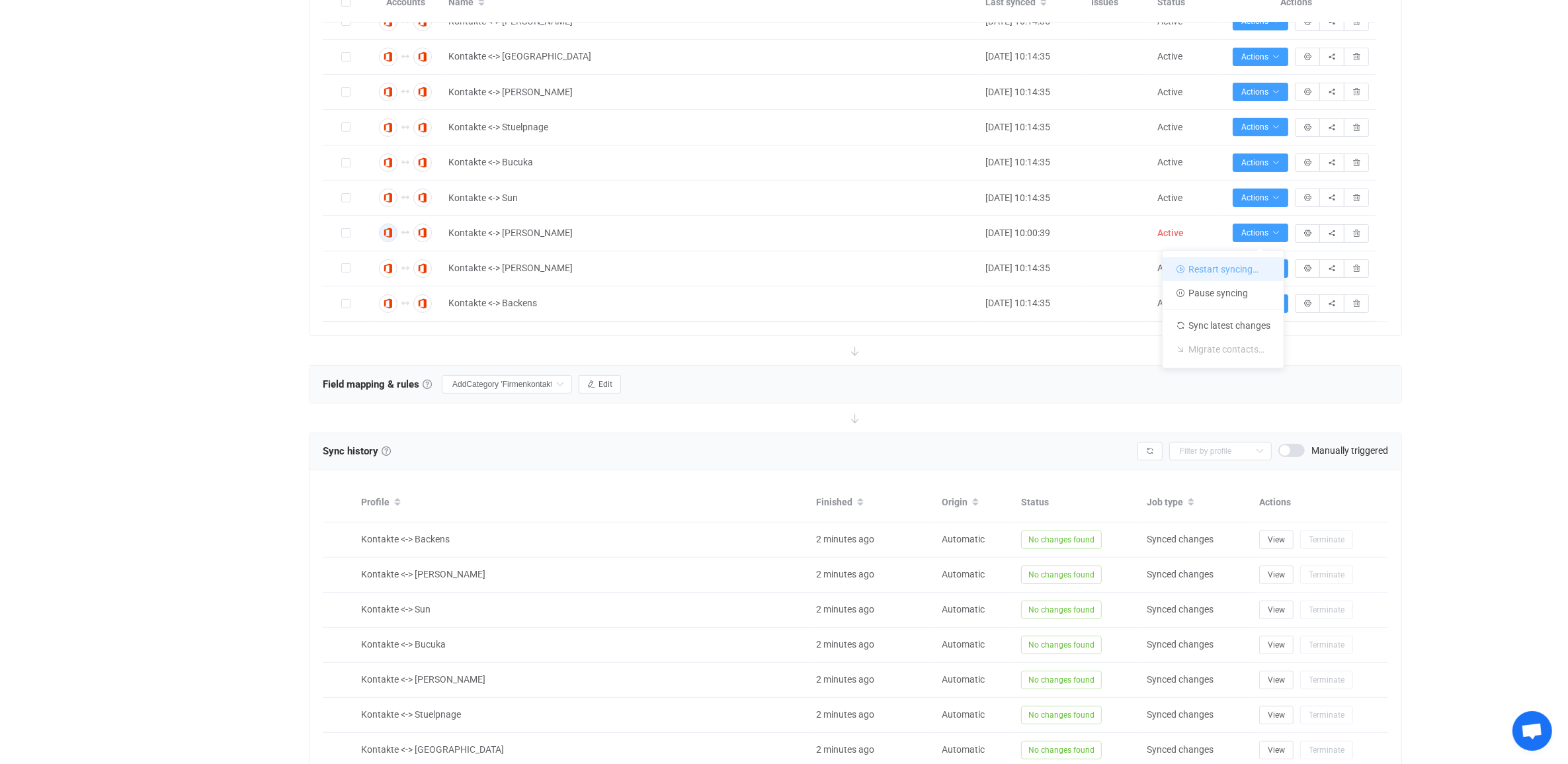
click at [1234, 268] on li "Restart syncing…" at bounding box center [1223, 269] width 121 height 24
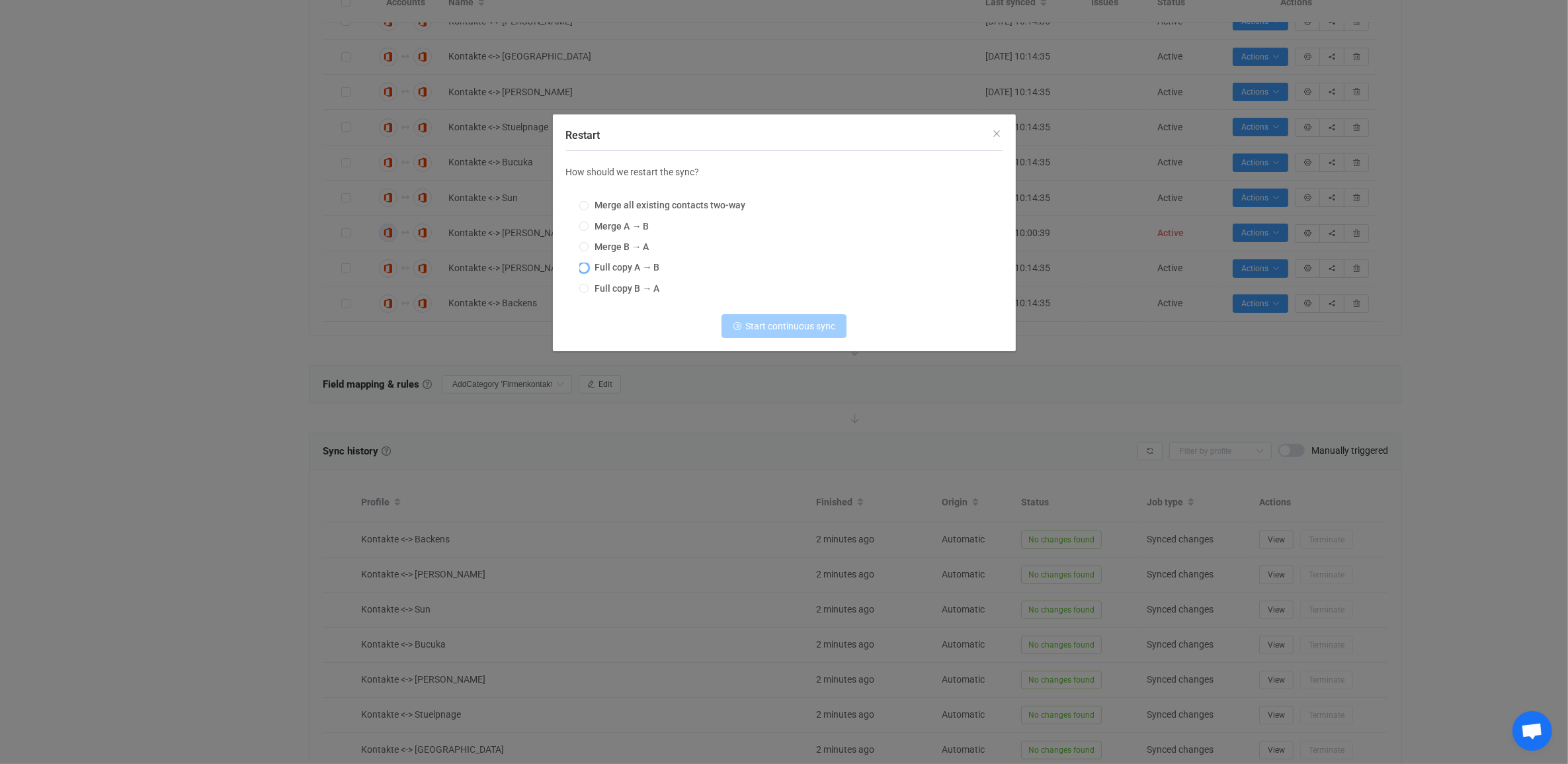
click at [633, 269] on span "Full copy A → B" at bounding box center [624, 267] width 71 height 10
click at [588, 269] on input "Full copy A → B" at bounding box center [584, 268] width 10 height 10
radio input "true"
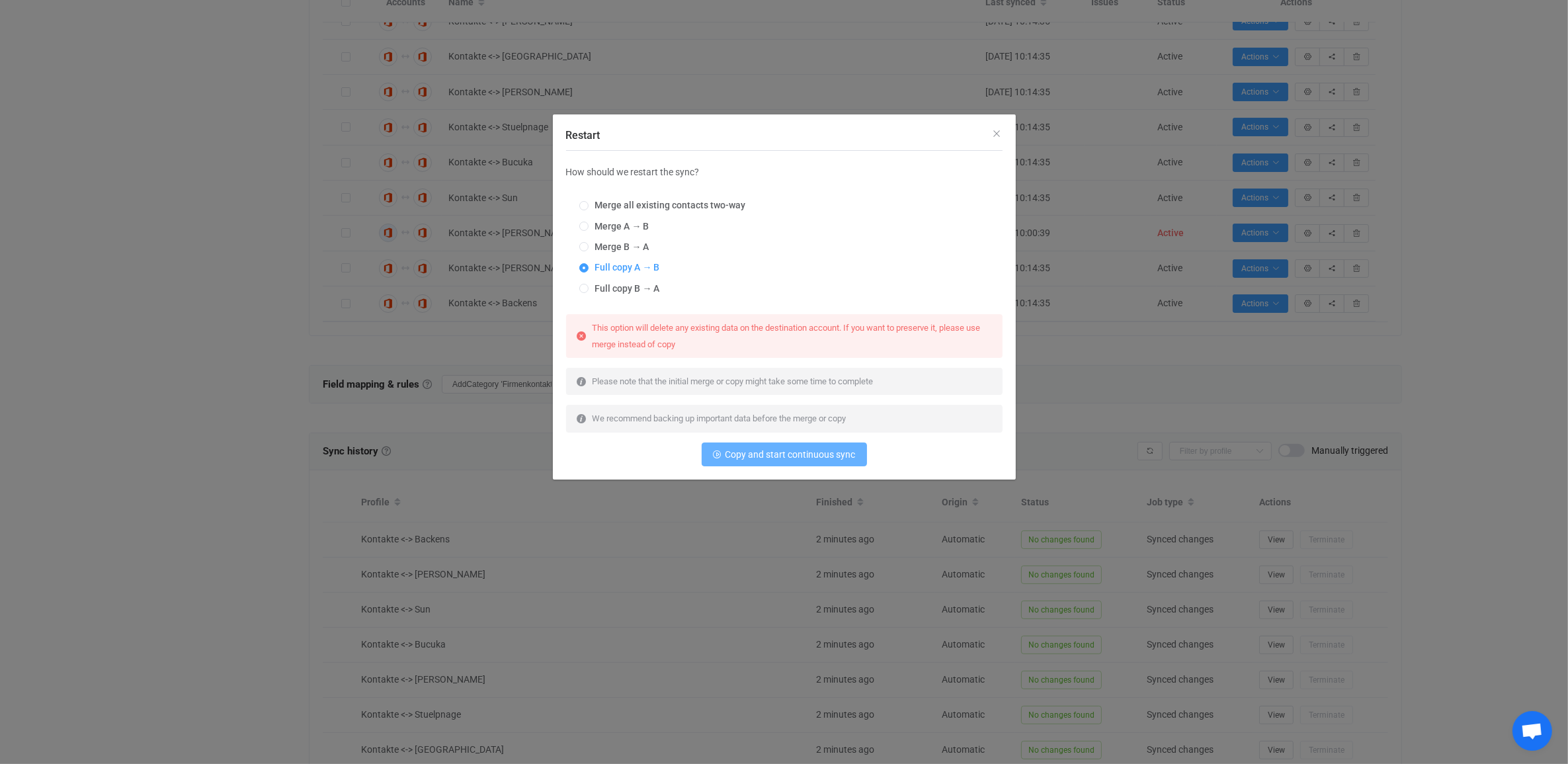
click at [747, 457] on span "Copy and start continuous sync" at bounding box center [790, 454] width 130 height 10
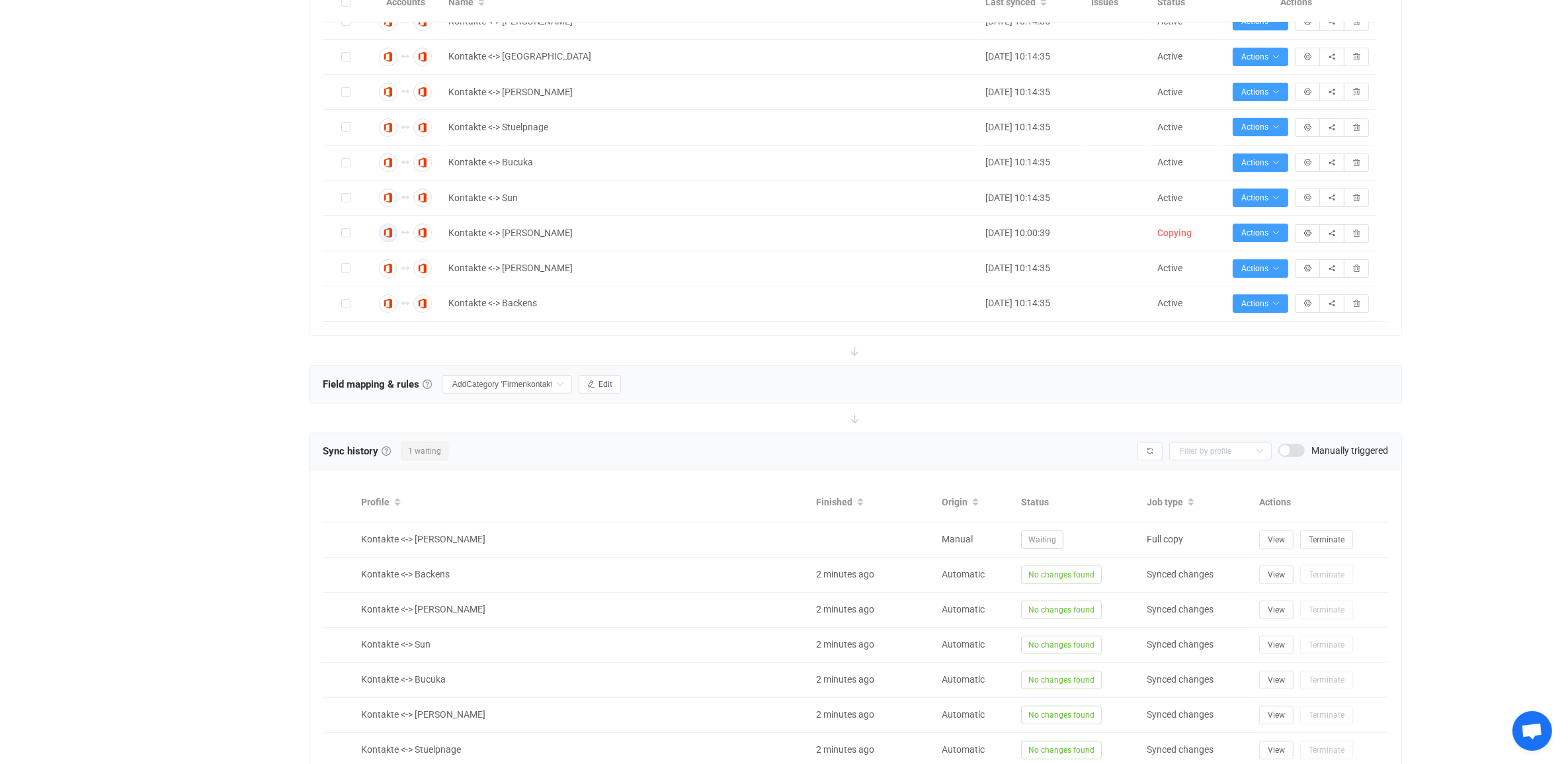
scroll to position [0, 0]
